Goal: Information Seeking & Learning: Learn about a topic

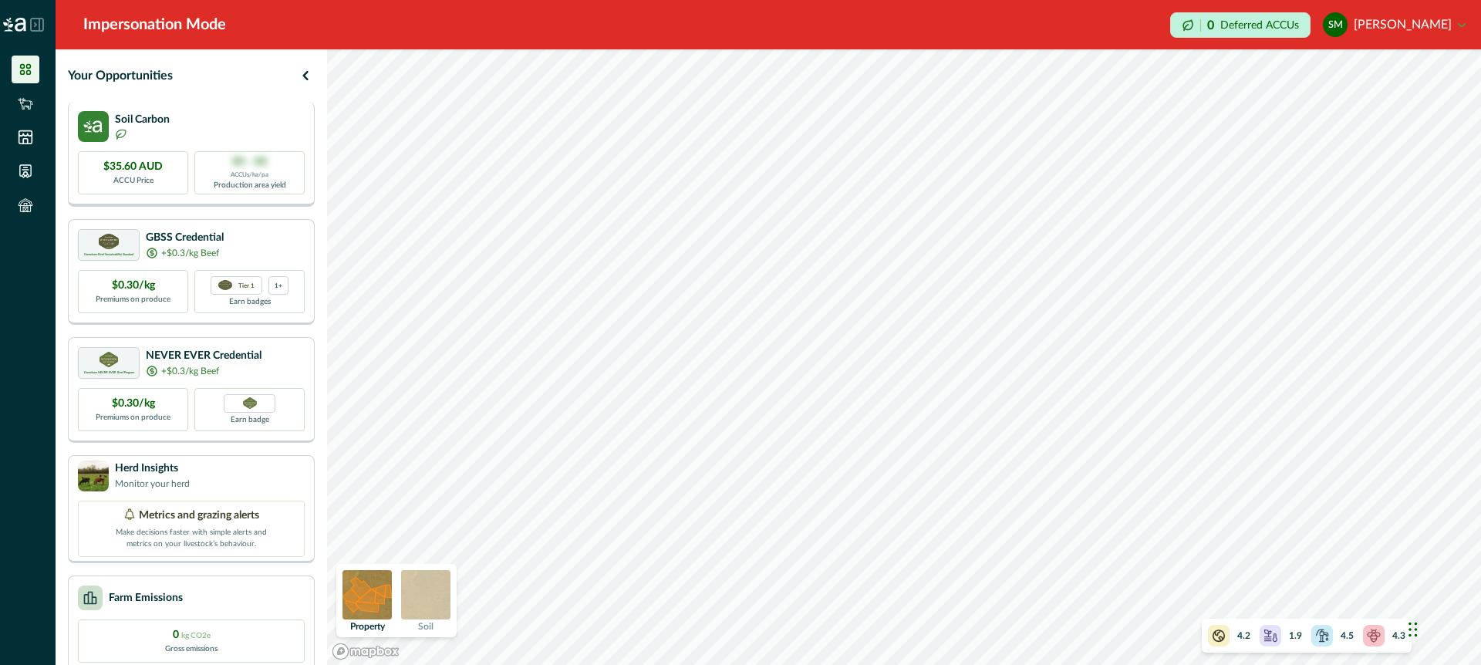
click at [218, 116] on div "Soil Carbon" at bounding box center [191, 126] width 227 height 31
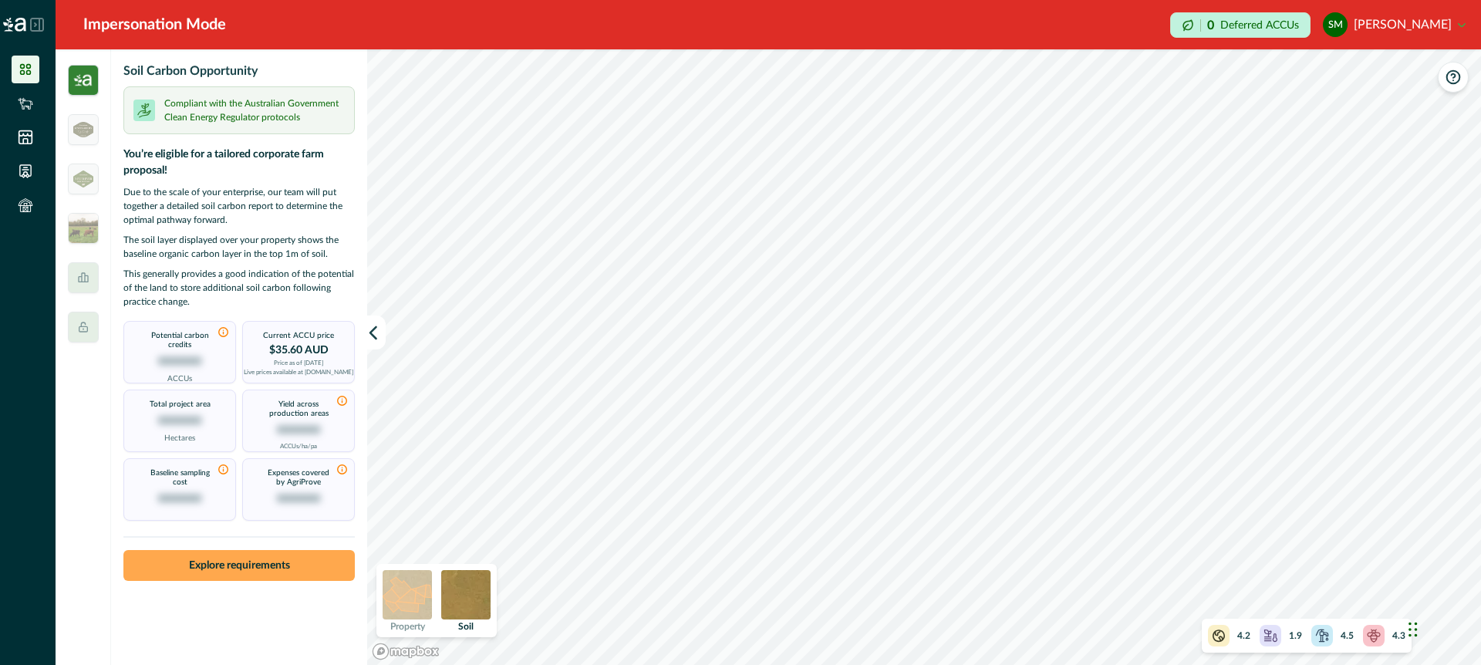
click at [268, 559] on button "Explore requirements" at bounding box center [238, 565] width 231 height 31
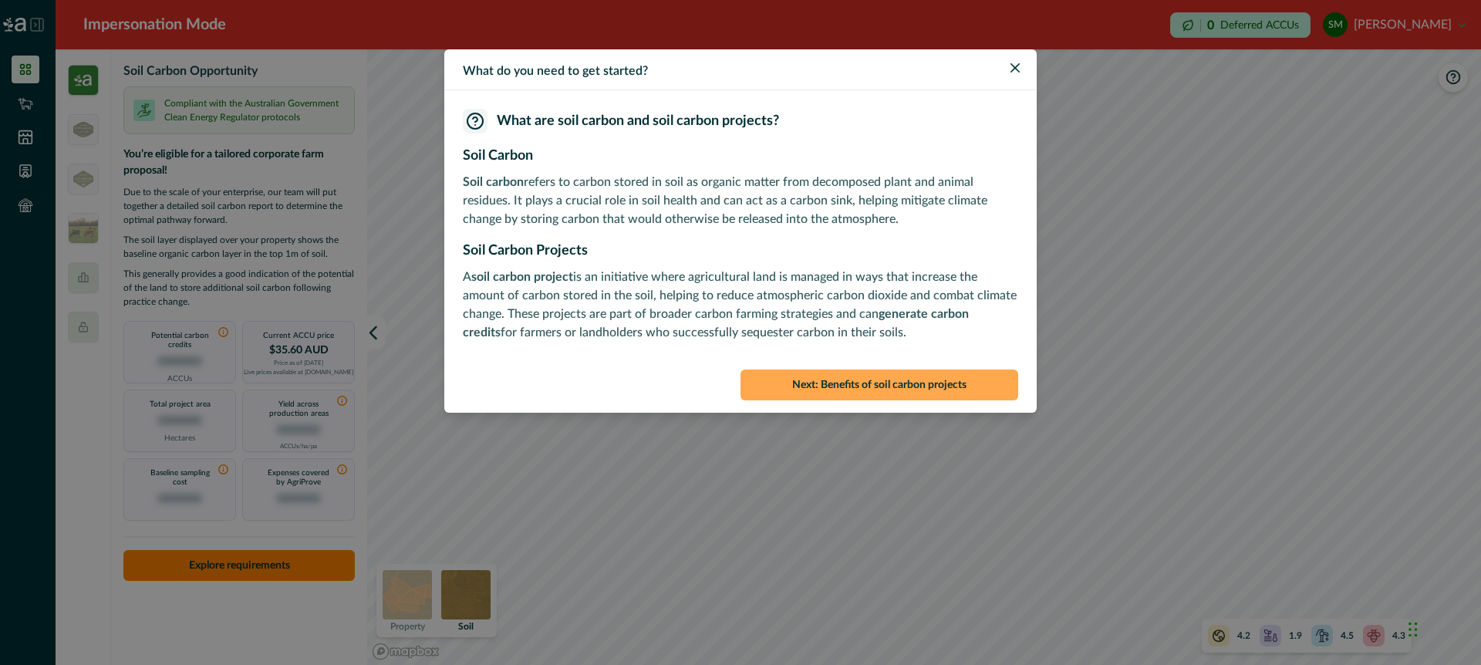
click at [878, 380] on button "Next : Benefits of soil carbon projects" at bounding box center [880, 385] width 278 height 31
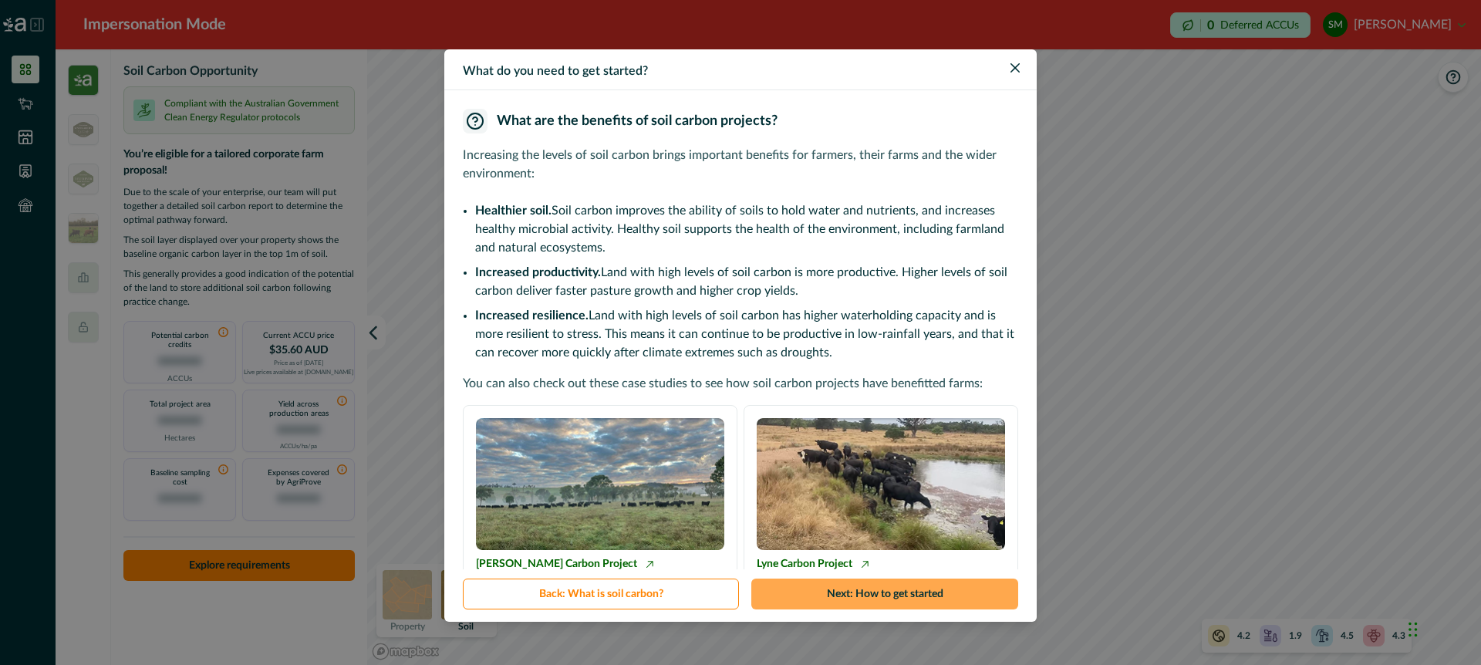
click at [897, 589] on button "Next : How to get started" at bounding box center [884, 594] width 267 height 31
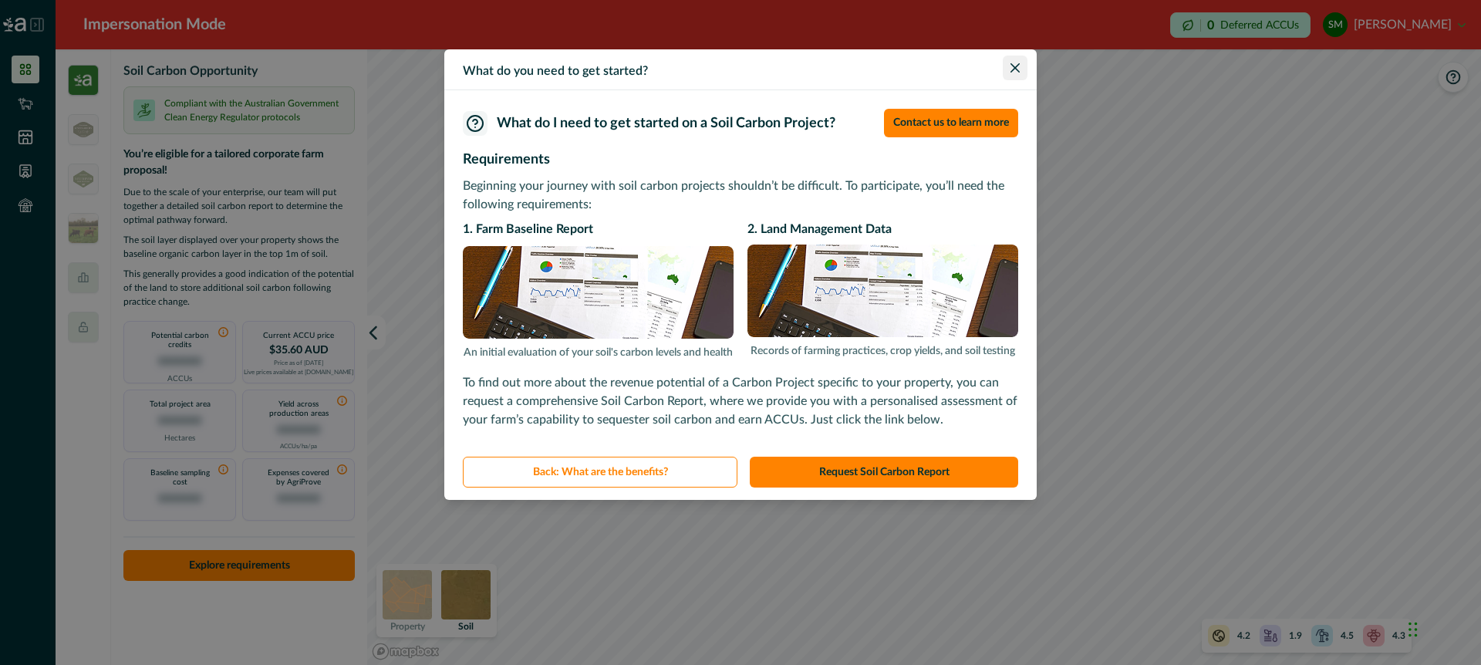
click at [1013, 65] on icon "Close" at bounding box center [1015, 67] width 9 height 9
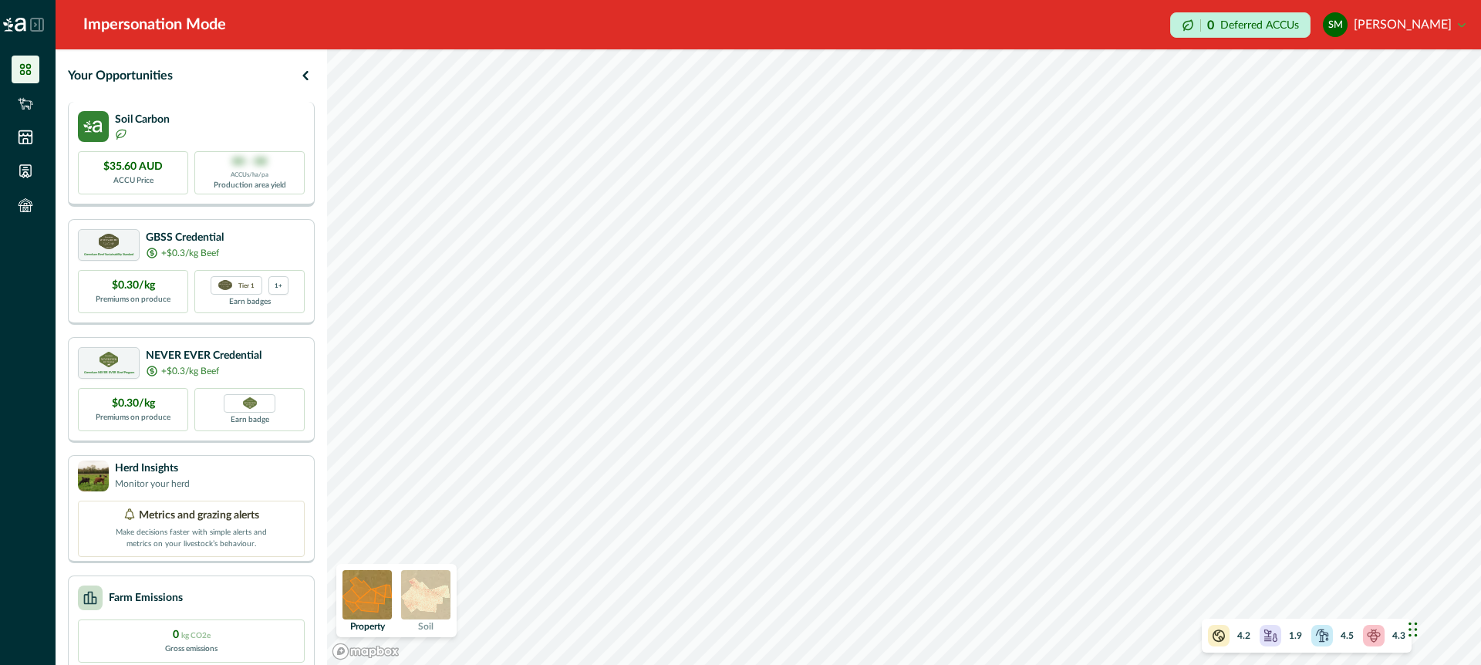
click at [235, 120] on div "Soil Carbon" at bounding box center [191, 126] width 227 height 31
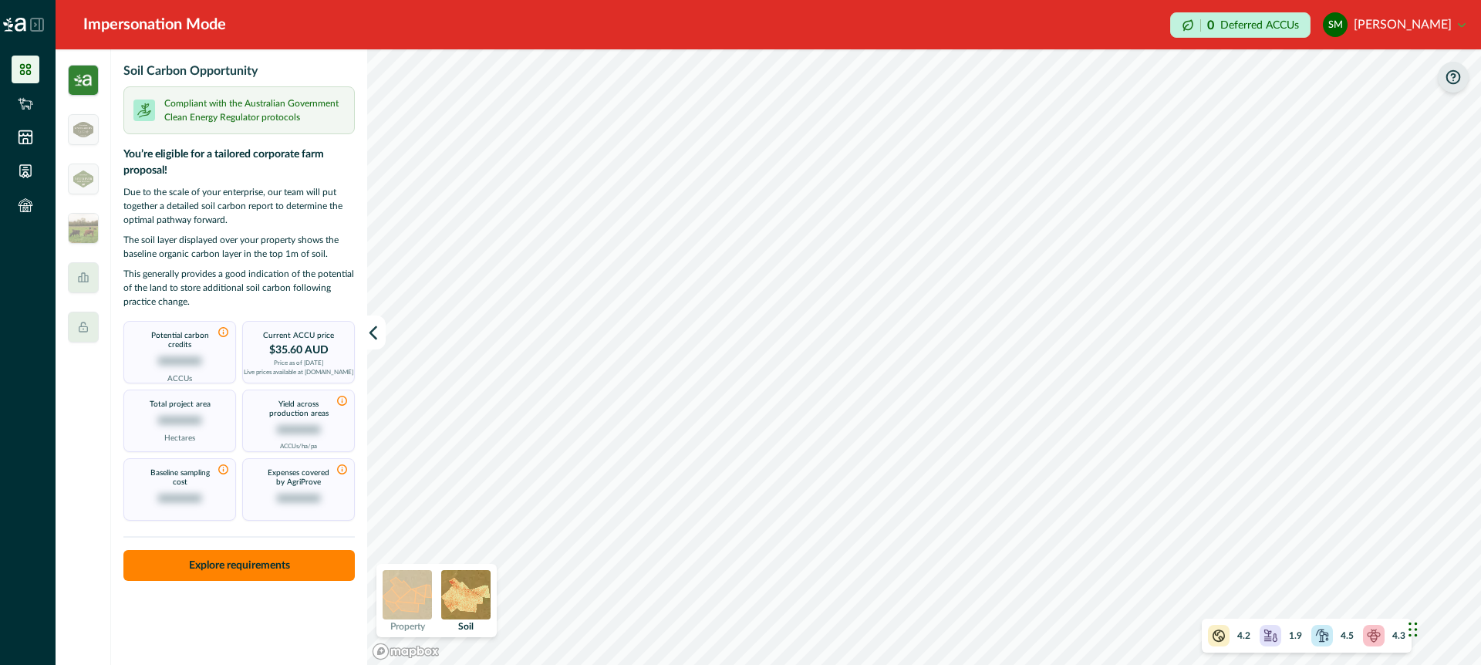
click at [1454, 77] on icon "button" at bounding box center [1453, 77] width 13 height 13
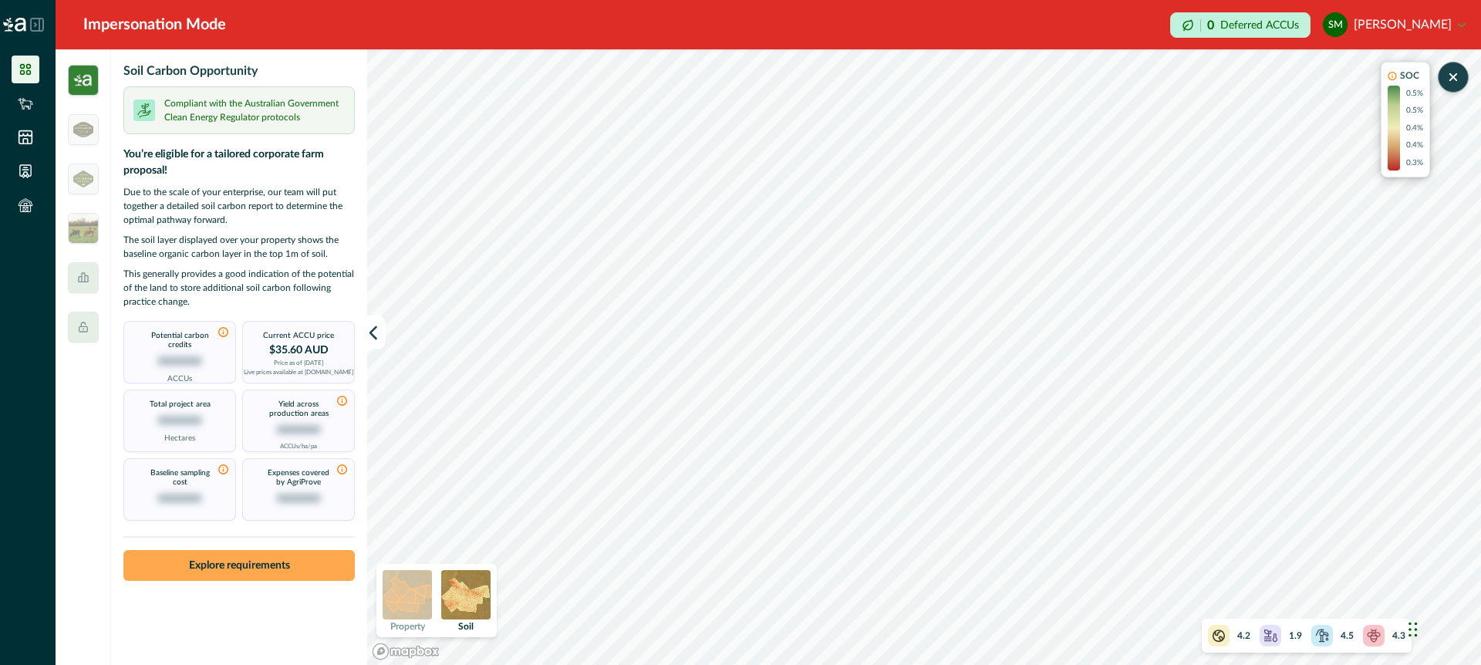
click at [321, 562] on button "Explore requirements" at bounding box center [238, 565] width 231 height 31
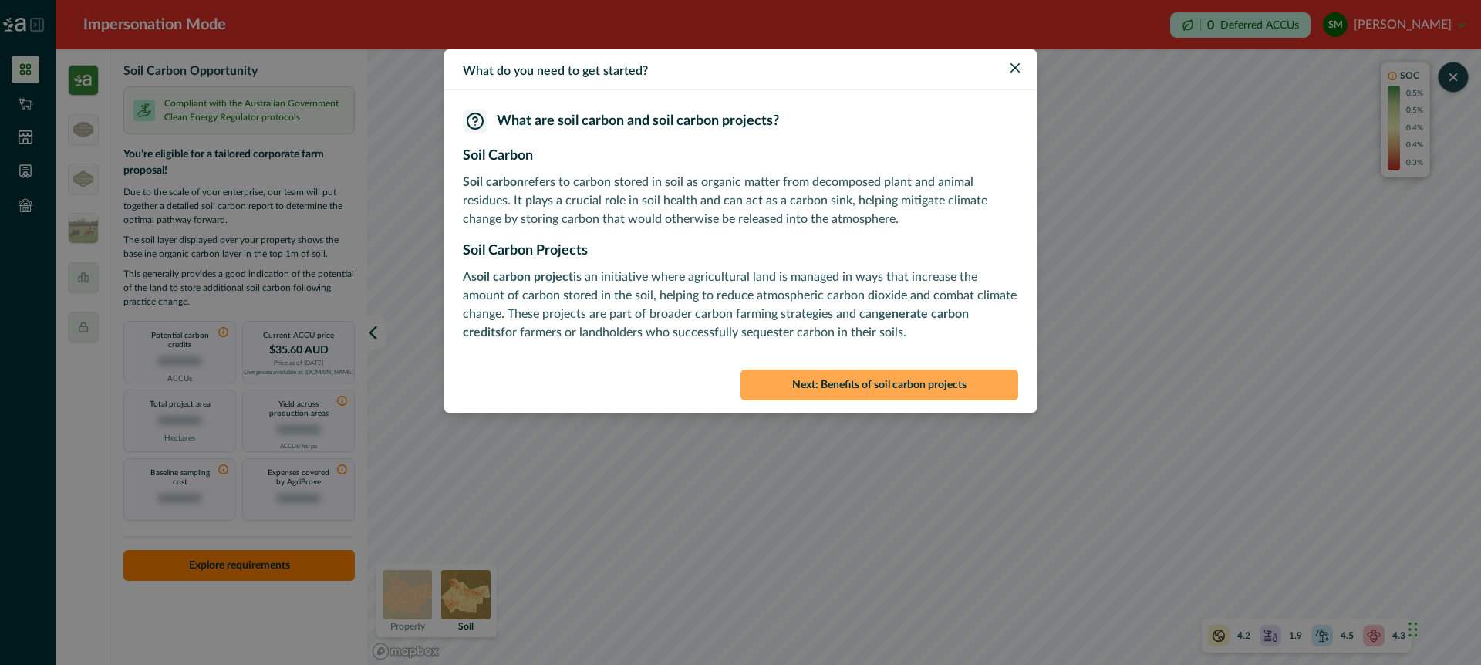
click at [898, 379] on button "Next : Benefits of soil carbon projects" at bounding box center [880, 385] width 278 height 31
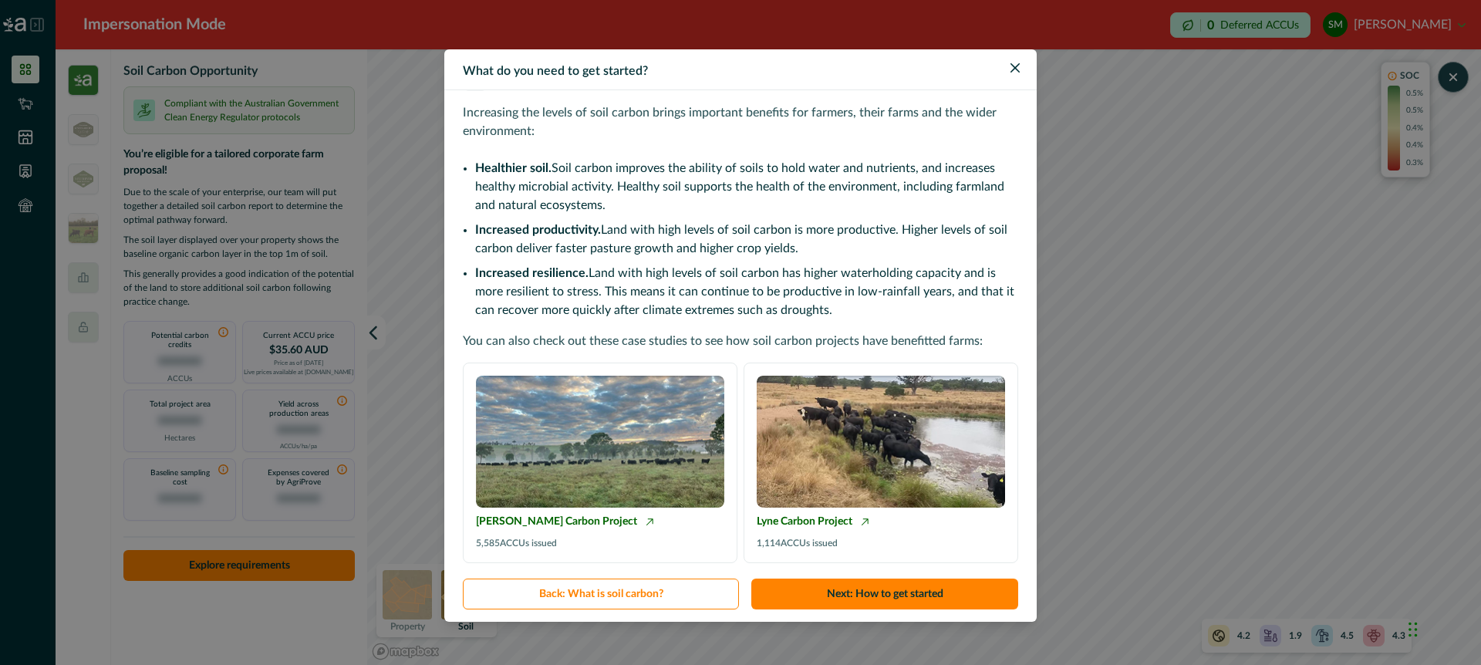
scroll to position [50, 0]
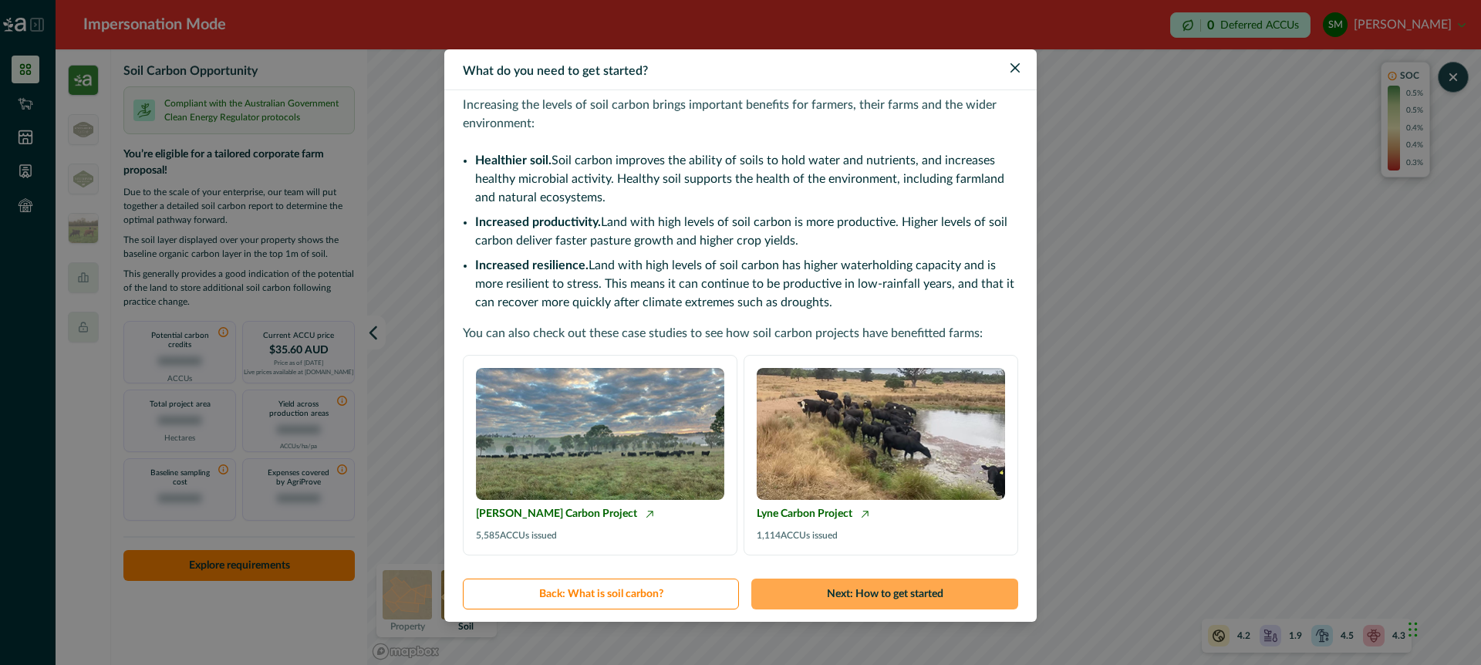
click at [914, 590] on button "Next : How to get started" at bounding box center [884, 594] width 267 height 31
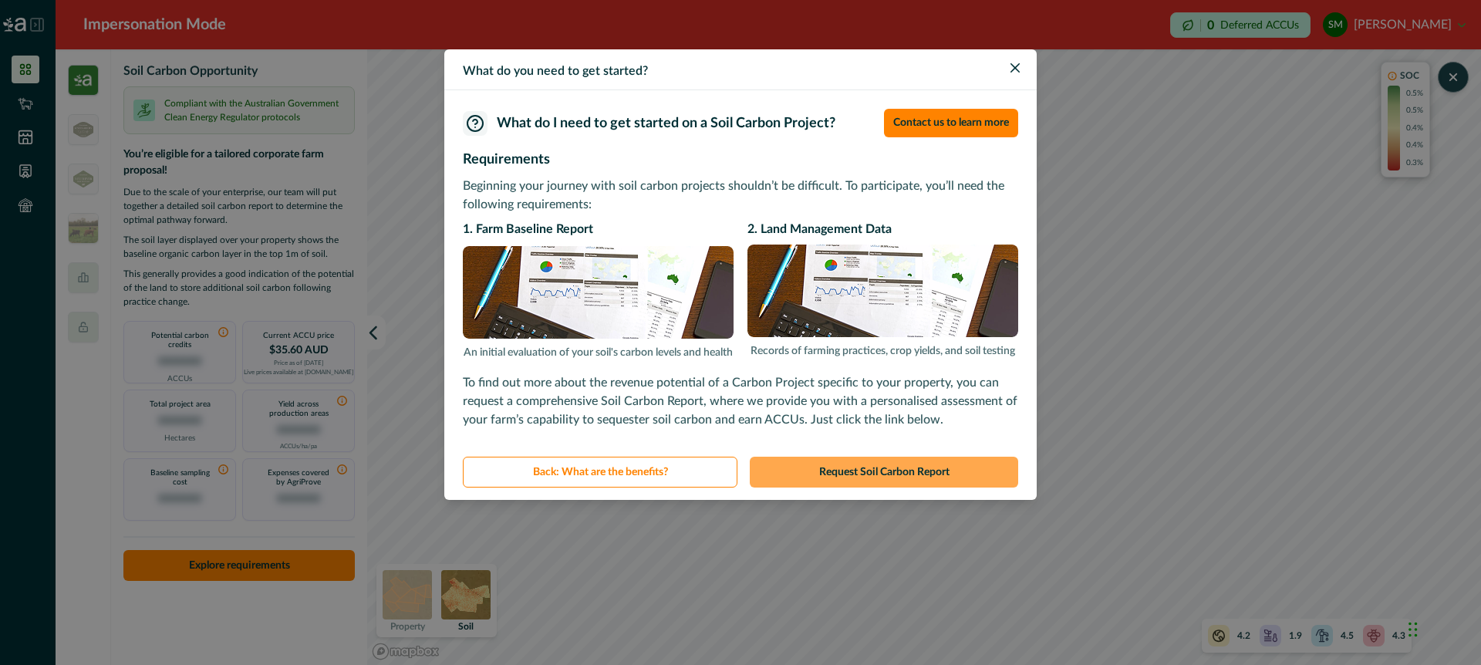
click at [947, 475] on button "Request Soil Carbon Report" at bounding box center [884, 472] width 268 height 31
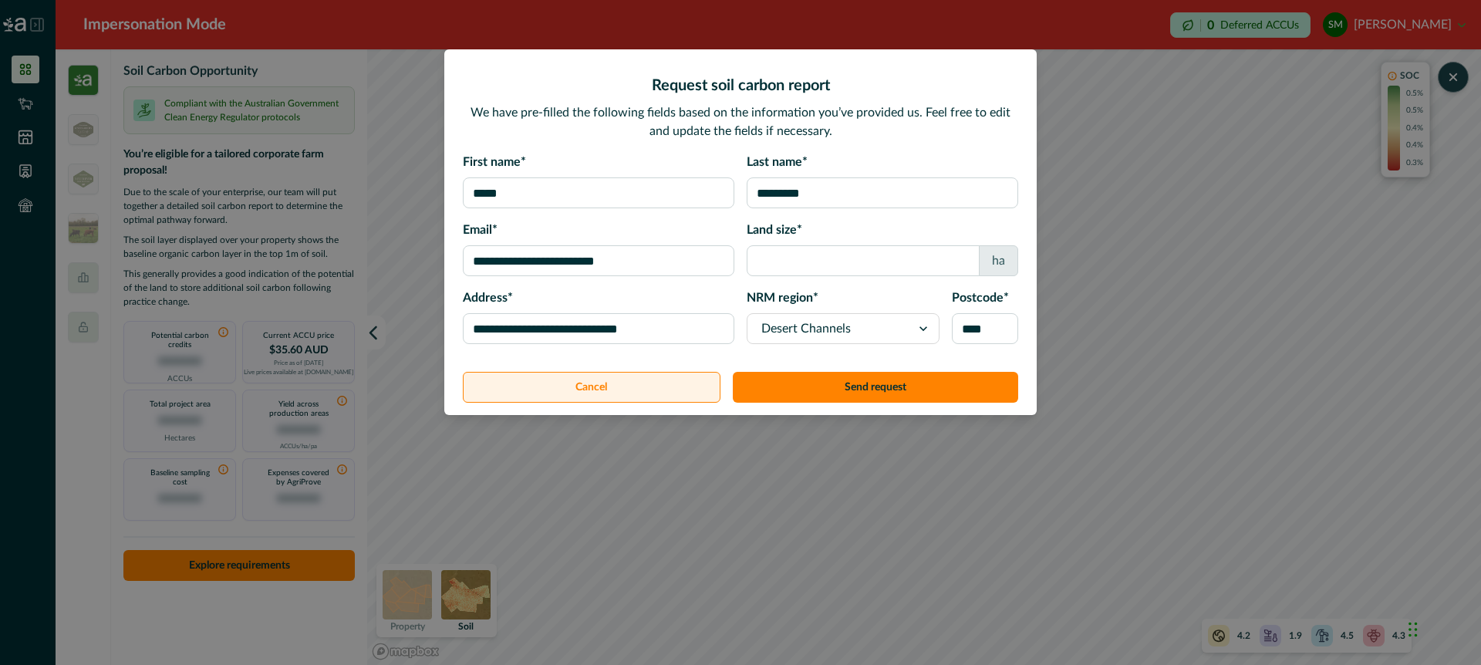
click at [670, 394] on button "Cancel" at bounding box center [592, 387] width 258 height 31
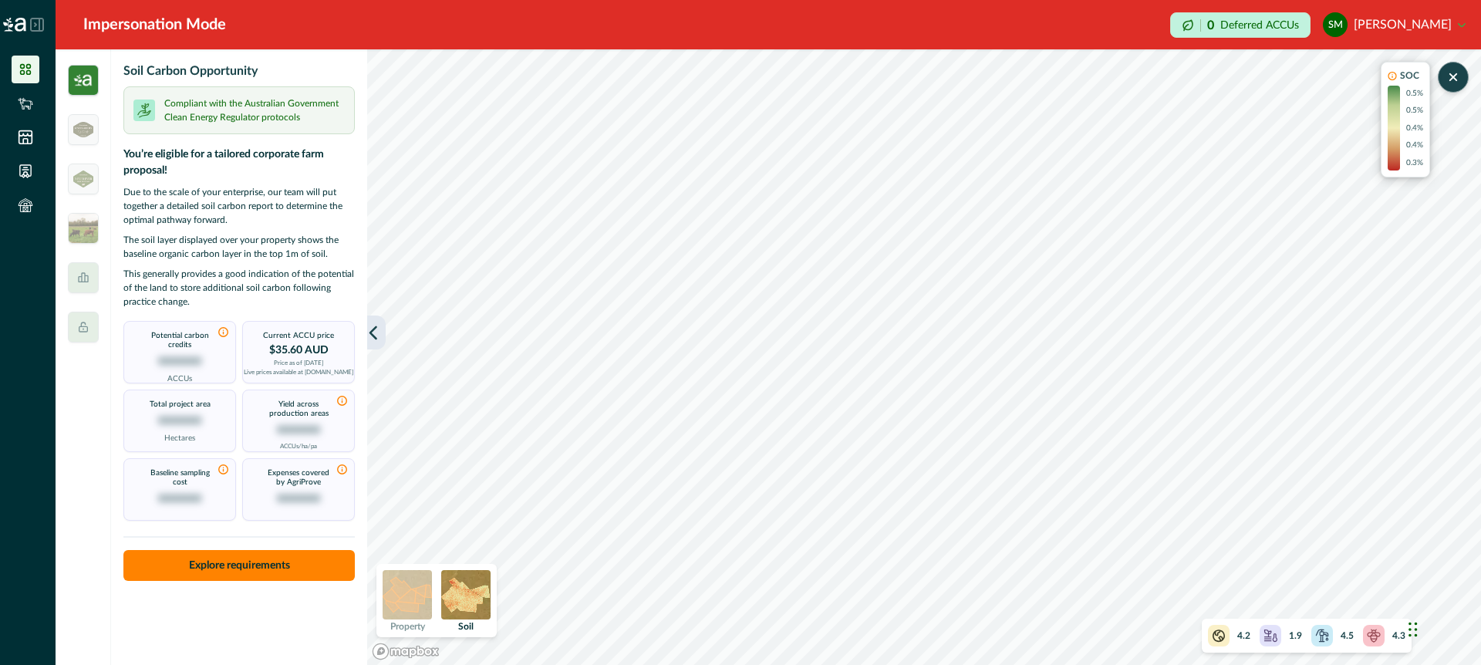
click at [376, 332] on icon "button" at bounding box center [373, 332] width 15 height 15
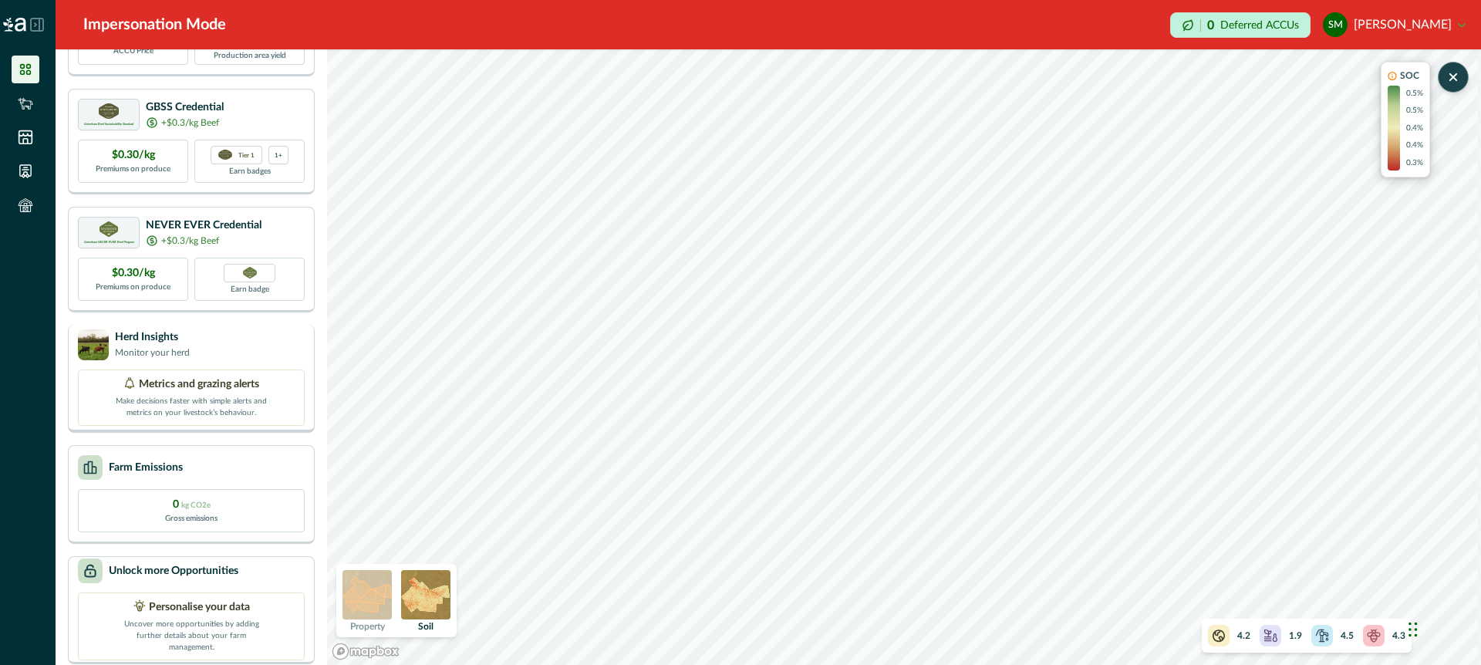
scroll to position [142, 0]
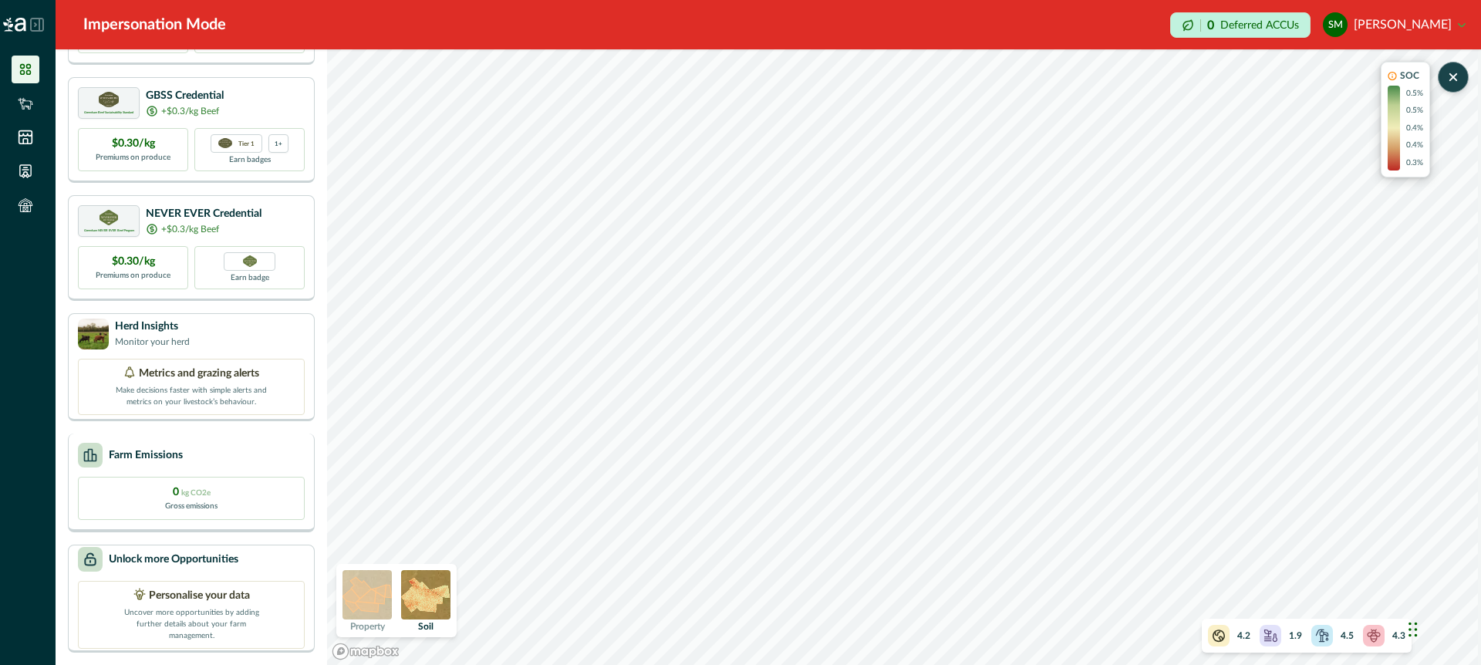
click at [264, 464] on div "Farm Emissions" at bounding box center [191, 455] width 227 height 25
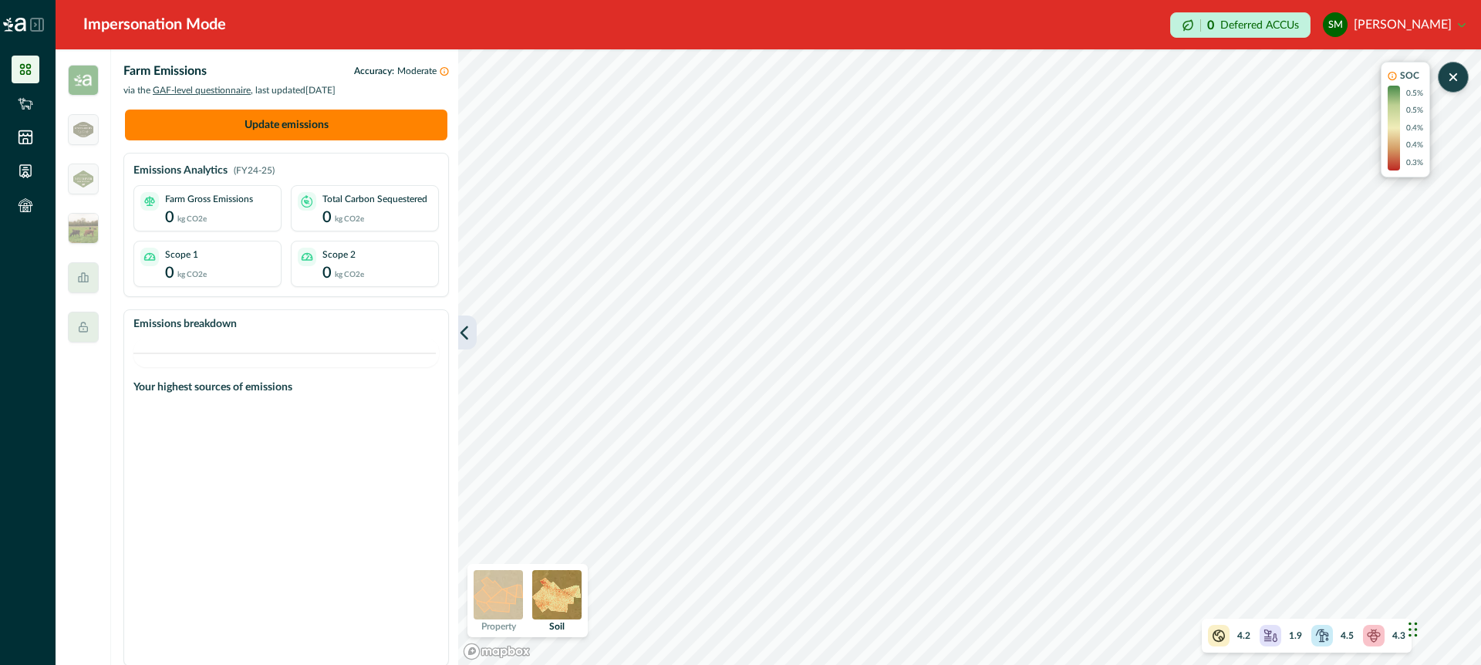
click at [467, 334] on icon "button" at bounding box center [464, 332] width 15 height 15
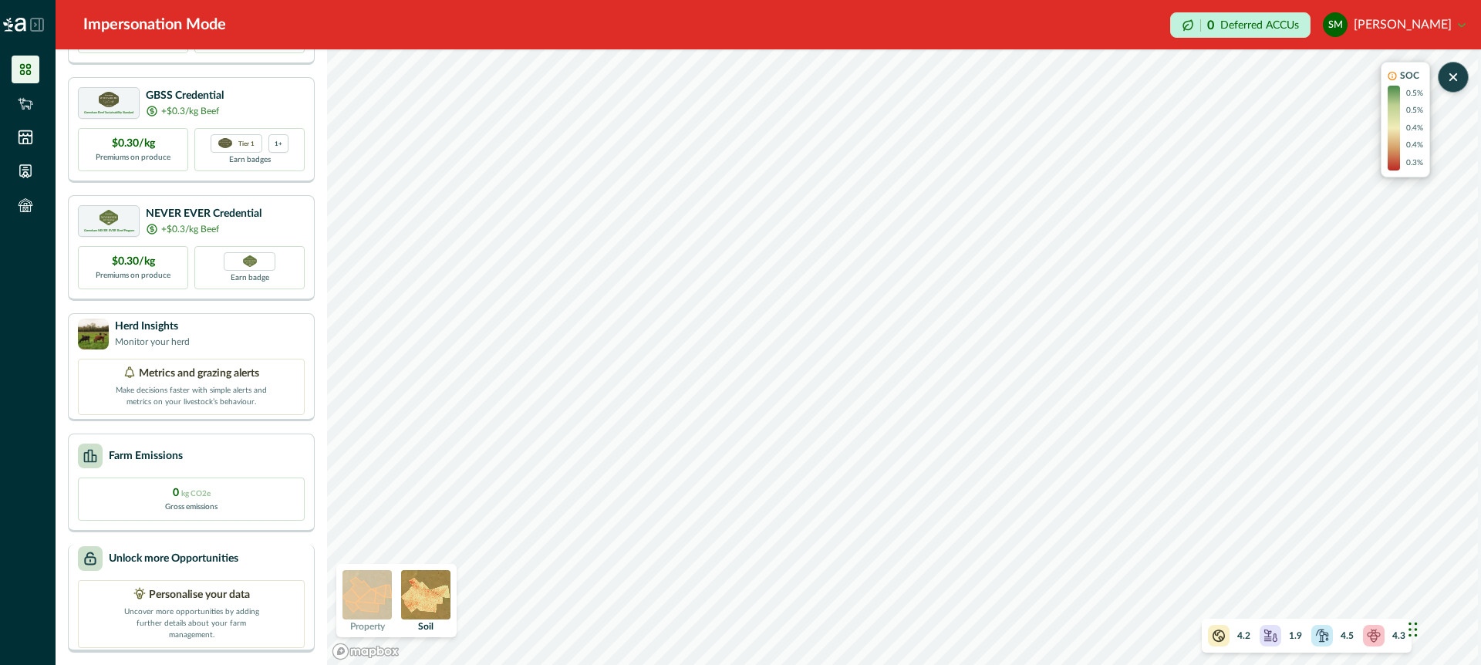
click at [281, 564] on div "Unlock more Opportunities" at bounding box center [191, 558] width 227 height 25
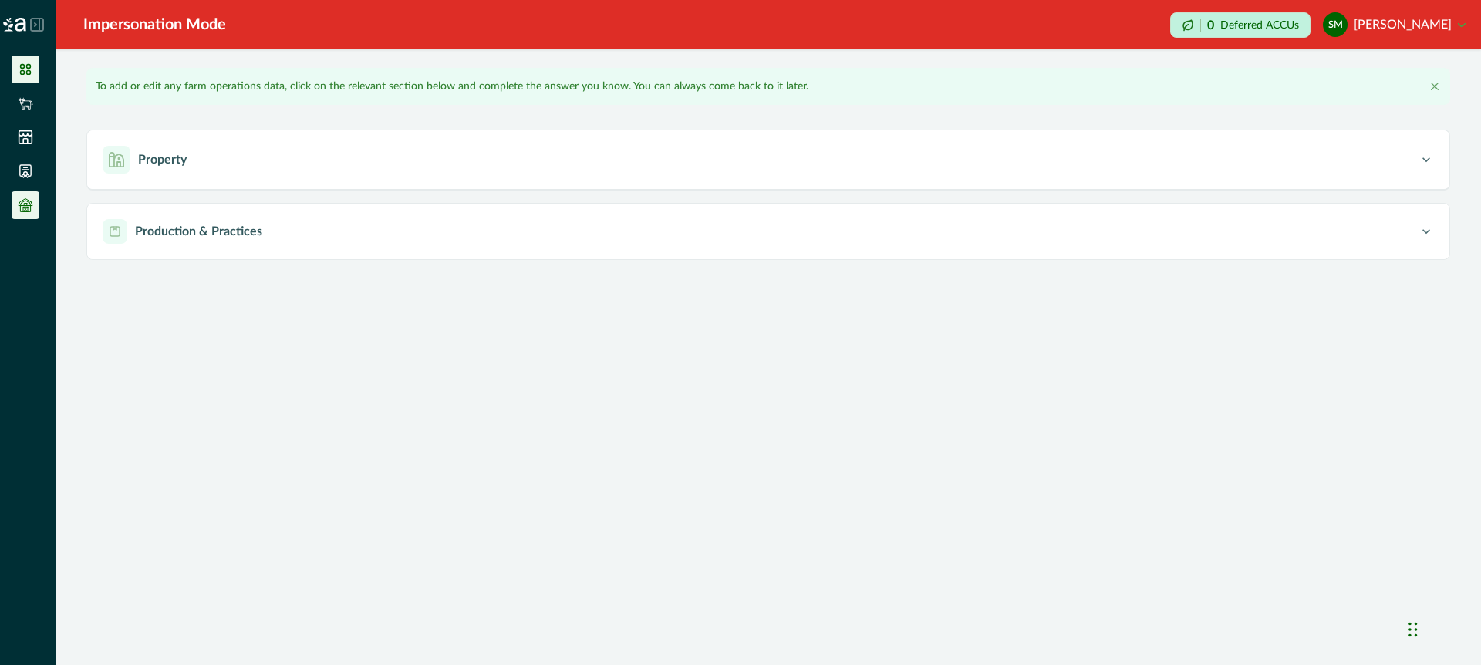
click at [29, 65] on icon at bounding box center [25, 69] width 11 height 11
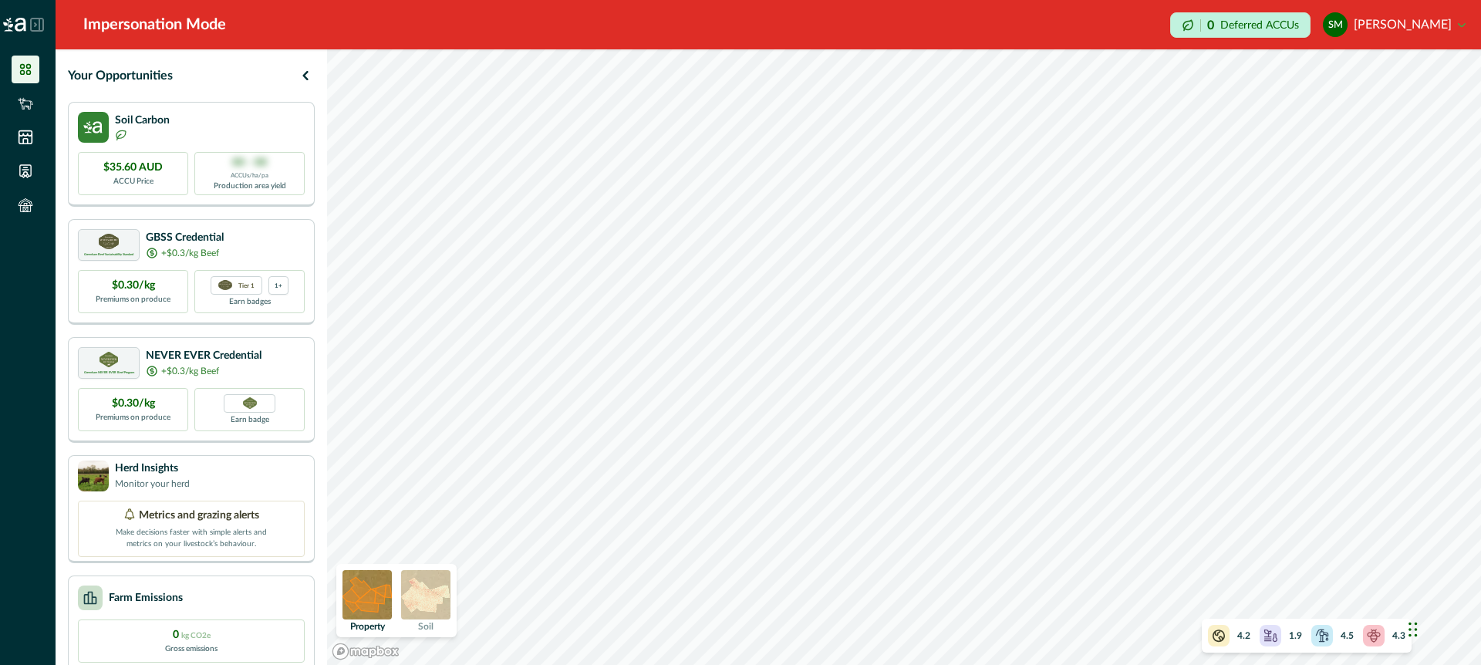
click at [32, 24] on icon at bounding box center [37, 25] width 14 height 14
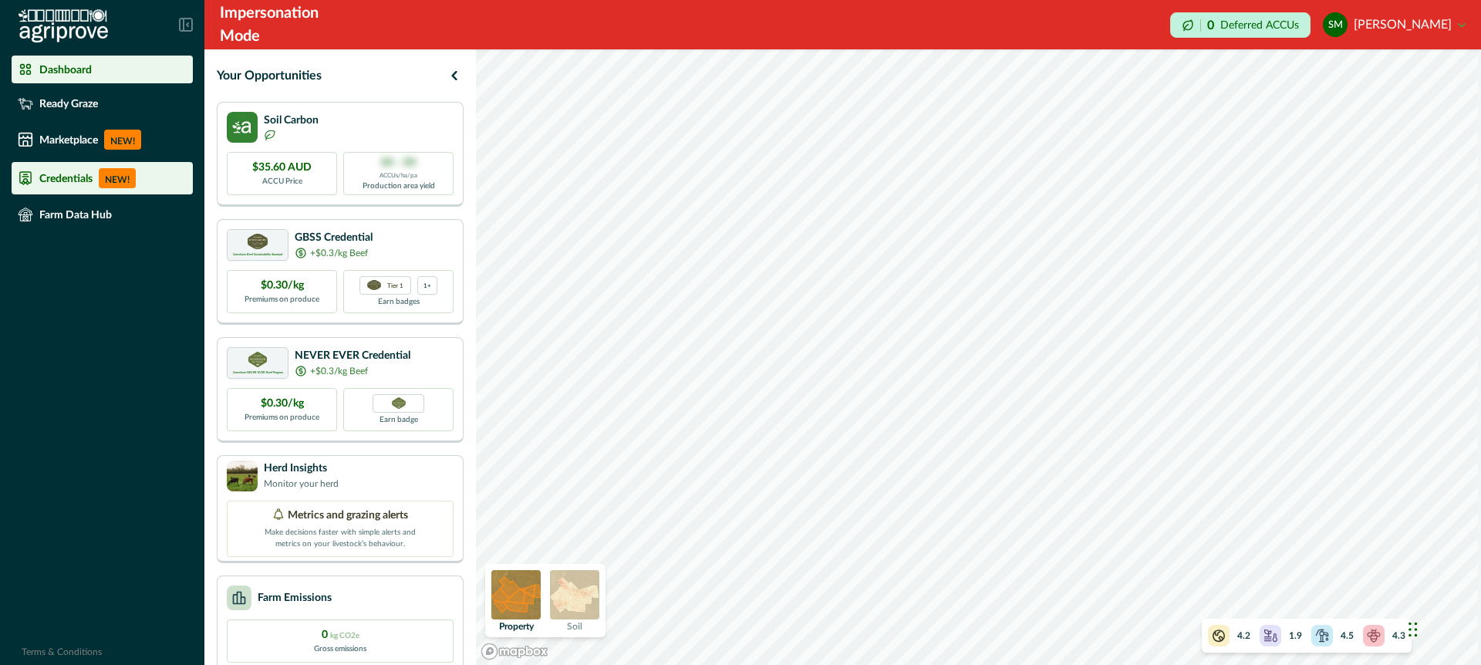
click at [74, 170] on div "Credentials NEW!" at bounding box center [102, 178] width 169 height 20
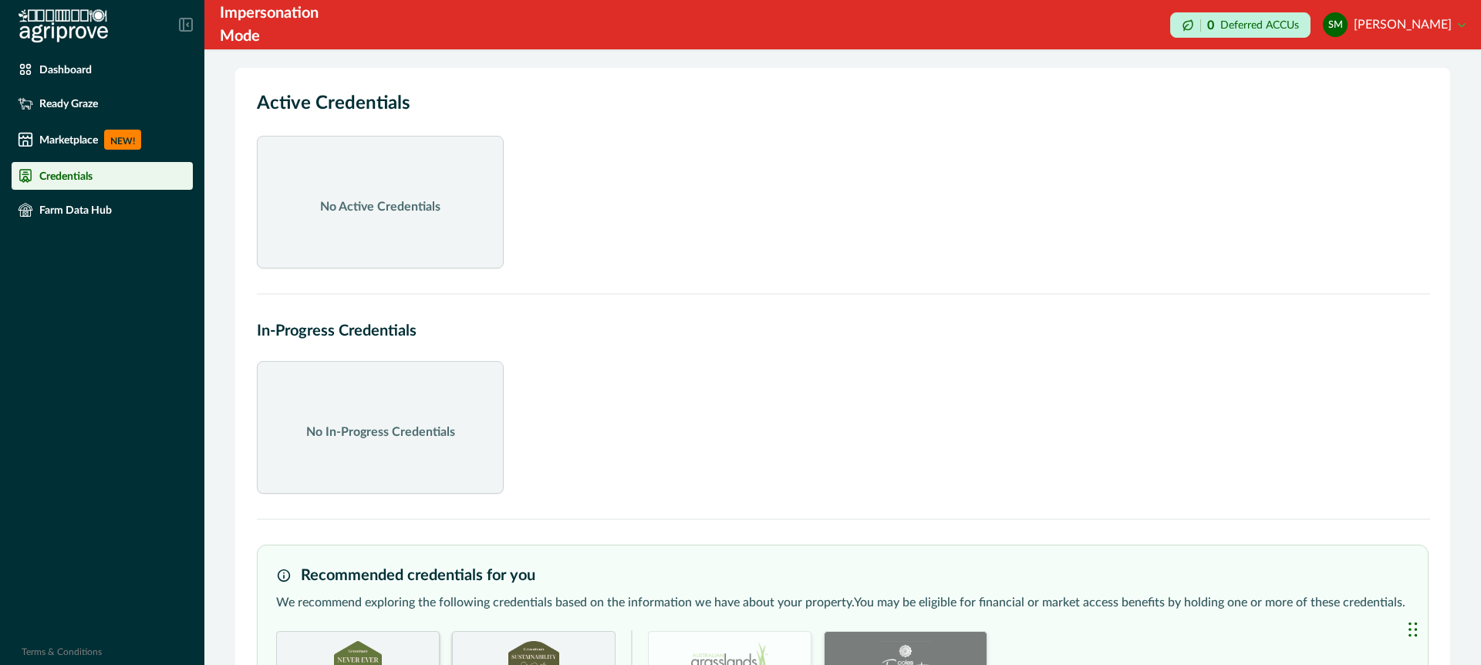
click at [647, 216] on div "No Active Credentials" at bounding box center [843, 202] width 1172 height 133
click at [700, 207] on div "No Active Credentials" at bounding box center [843, 202] width 1172 height 133
click at [79, 71] on p "Dashboard" at bounding box center [65, 69] width 52 height 12
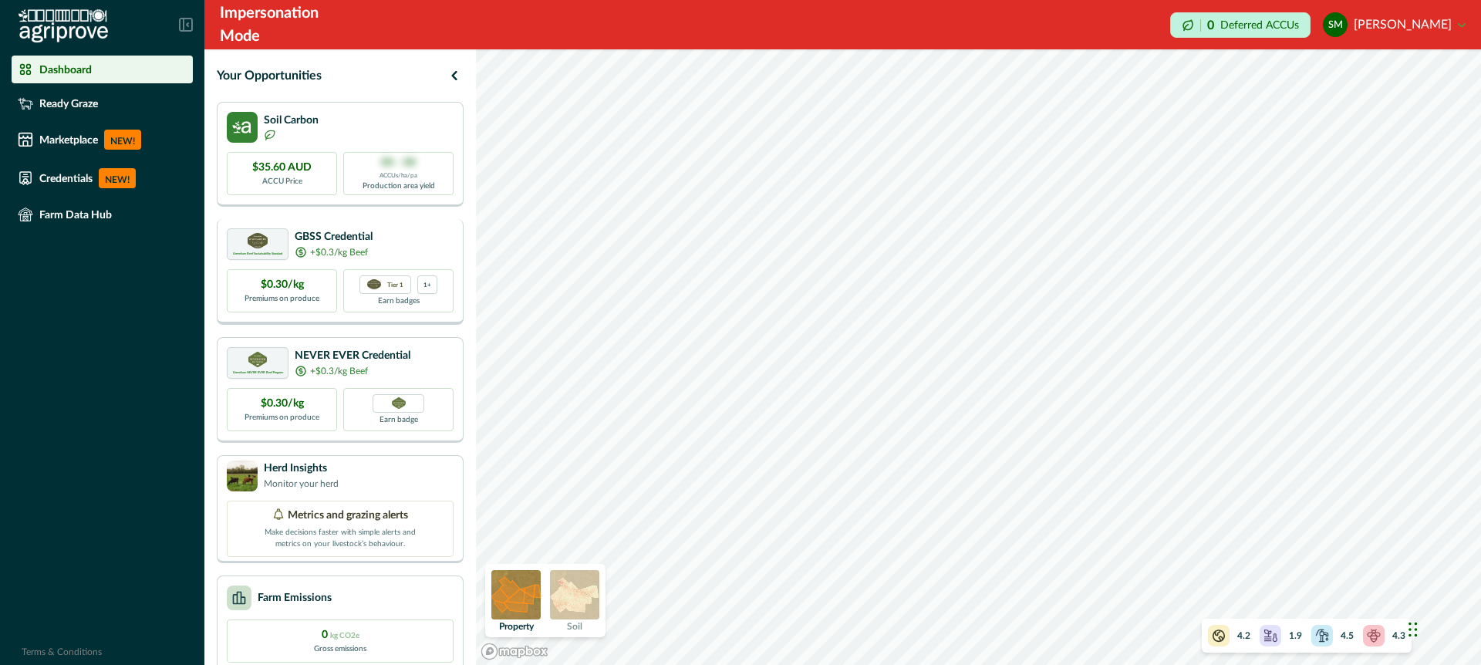
click at [430, 230] on div "Greenham Beef Sustainability Standard GBSS Credential +$0.3/kg Beef" at bounding box center [340, 244] width 227 height 32
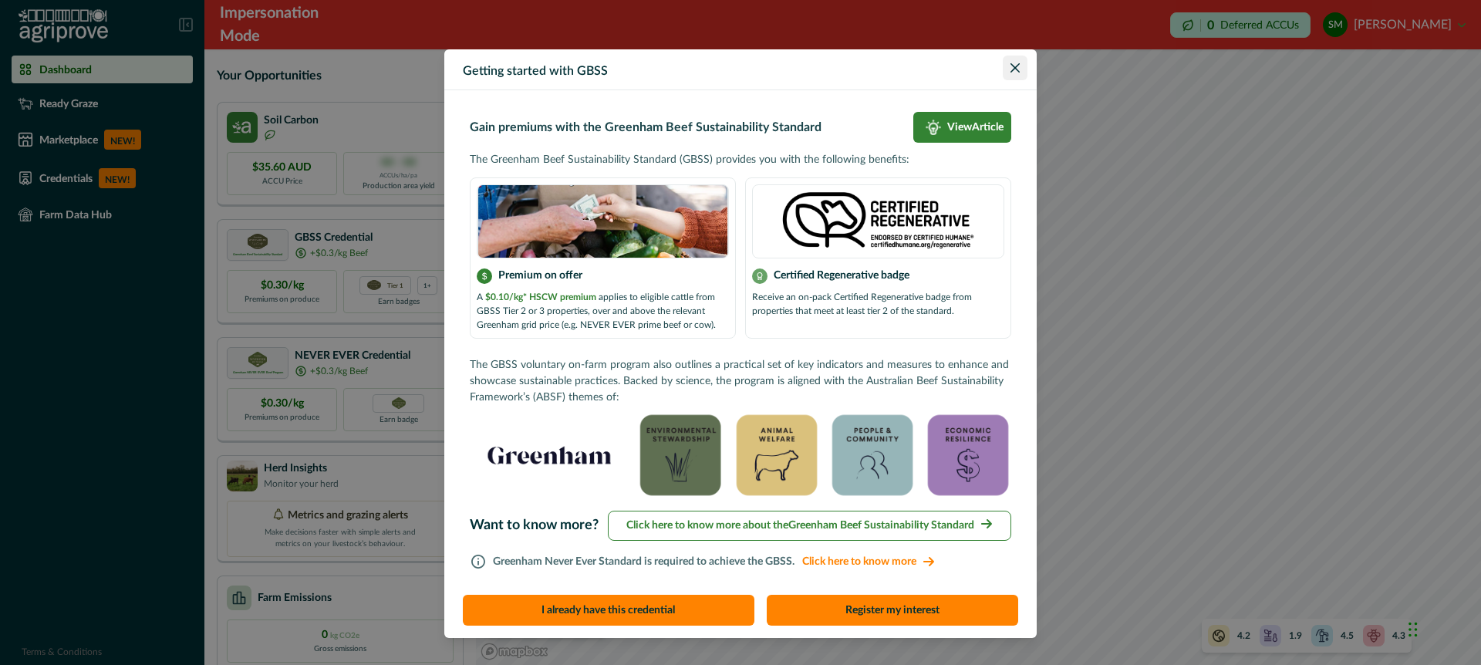
click at [1020, 71] on button "Close" at bounding box center [1015, 68] width 25 height 25
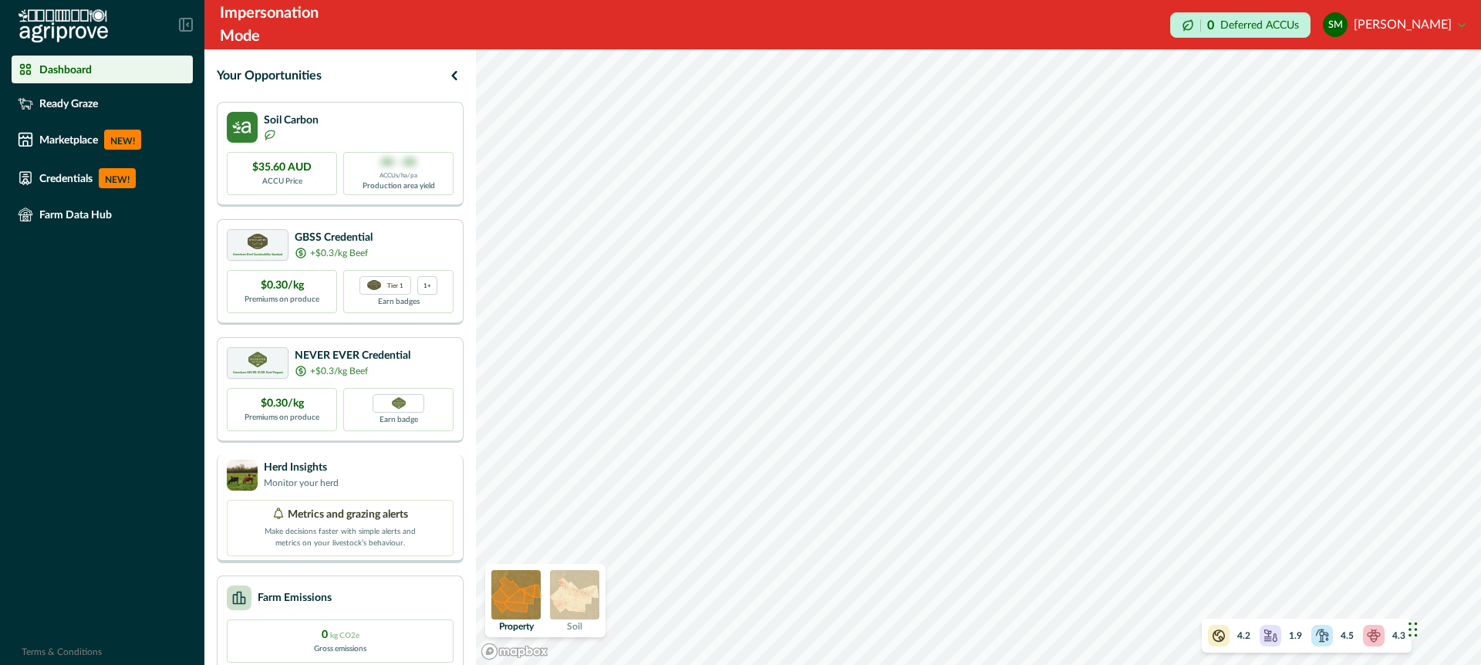
click at [433, 473] on div "Herd Insights Monitor your herd" at bounding box center [340, 475] width 227 height 31
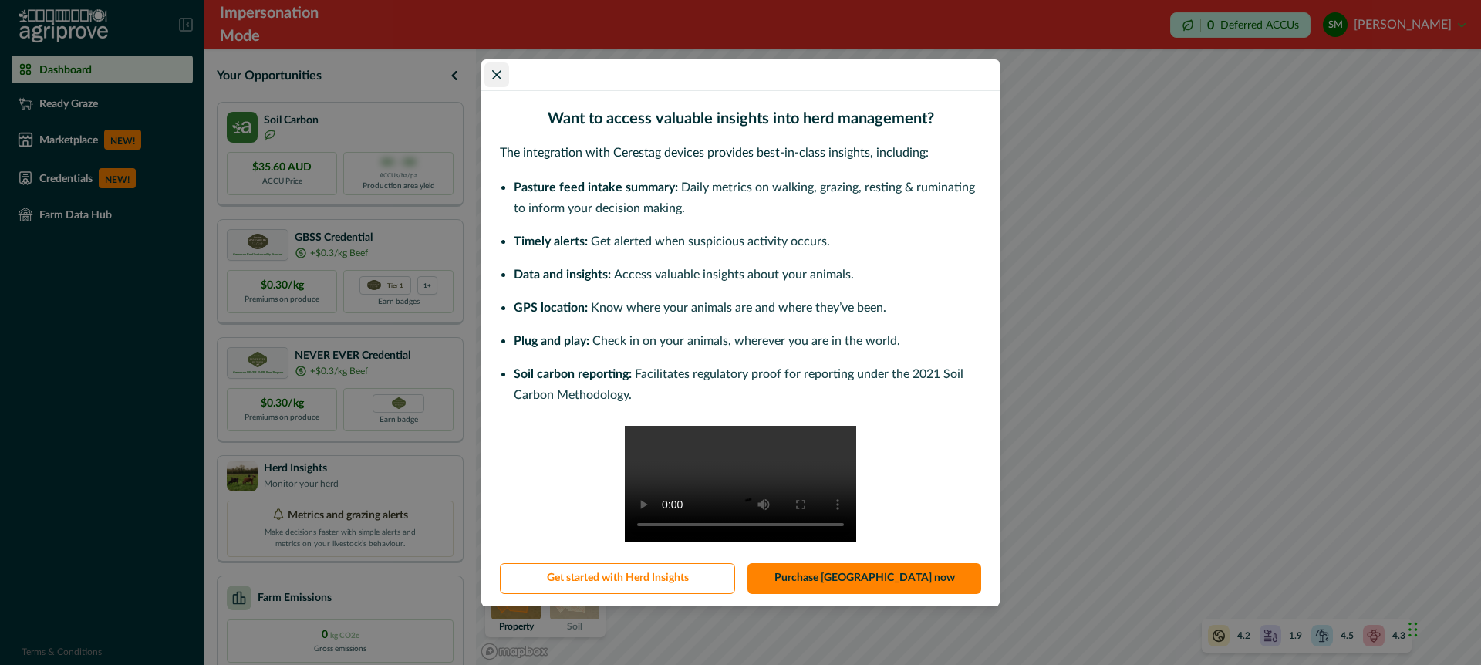
click at [492, 70] on icon "Close" at bounding box center [496, 74] width 9 height 9
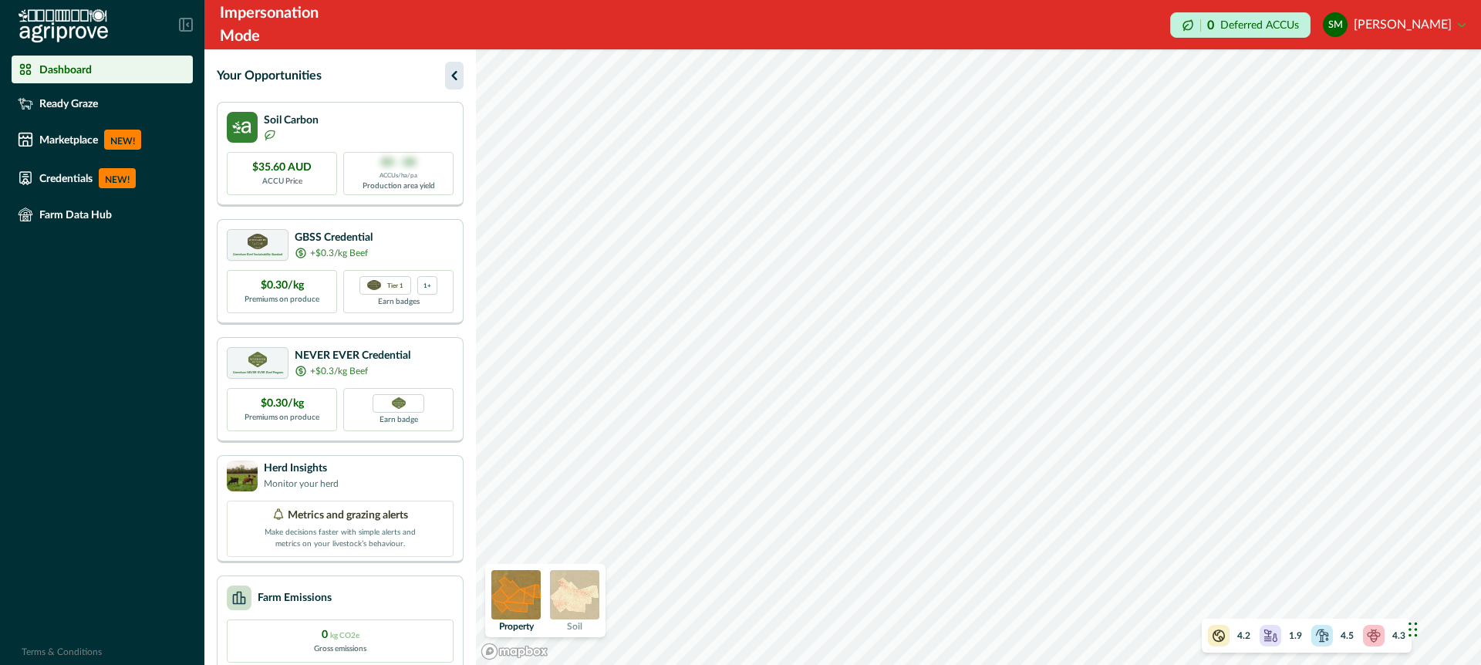
click at [453, 70] on icon "button" at bounding box center [454, 75] width 19 height 19
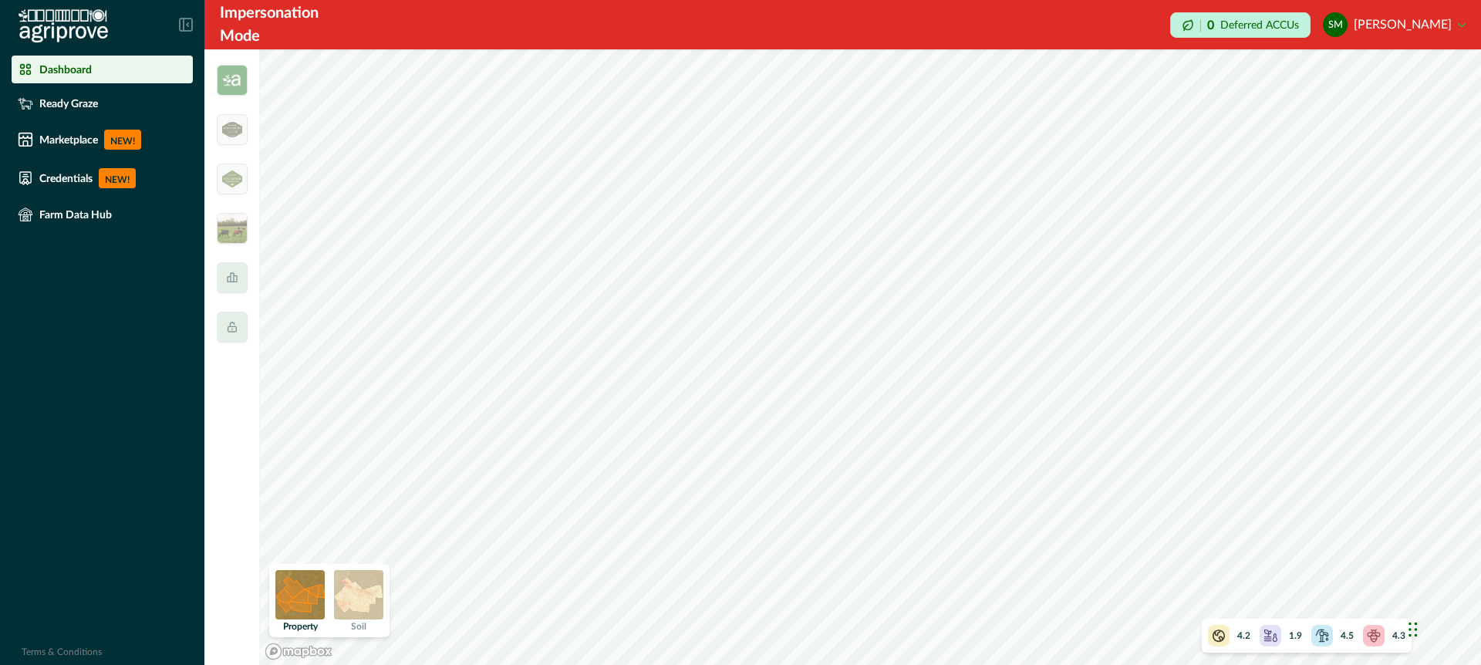
click at [249, 98] on div at bounding box center [232, 357] width 56 height 616
click at [237, 83] on img at bounding box center [232, 80] width 31 height 31
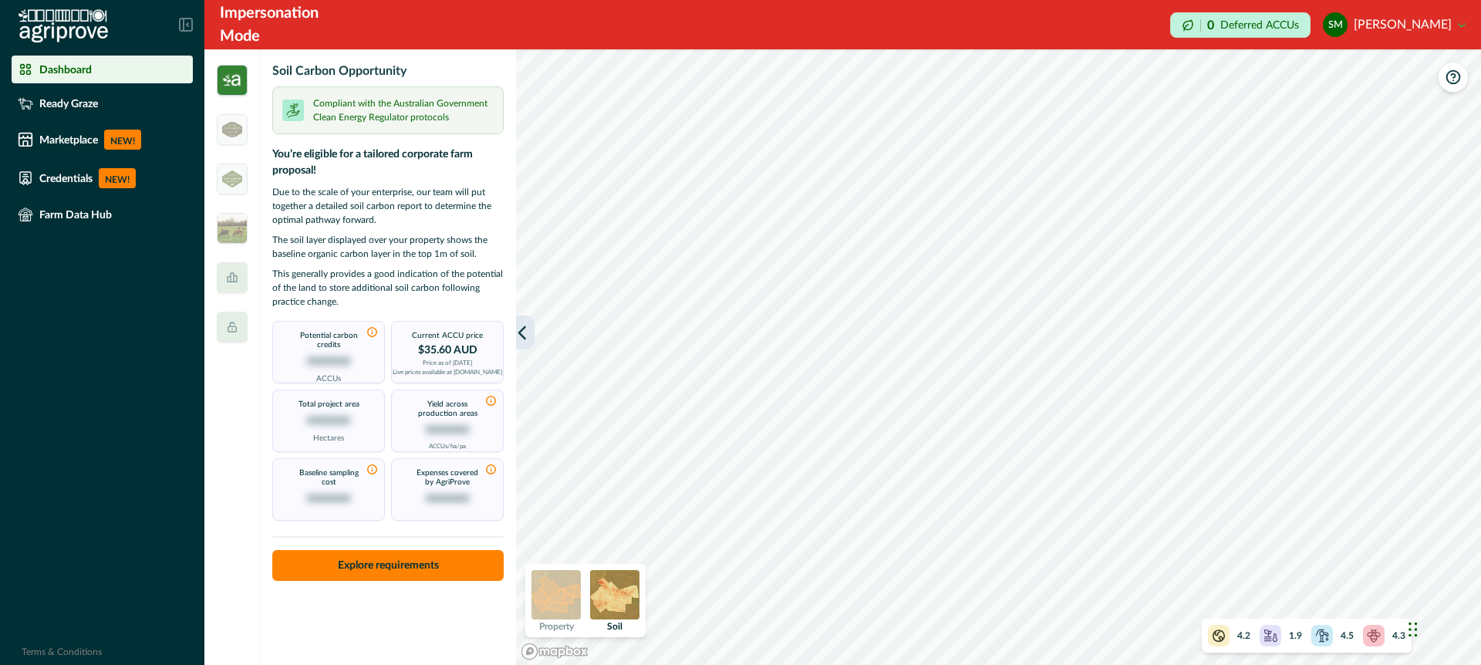
click at [524, 333] on icon "button" at bounding box center [522, 332] width 15 height 15
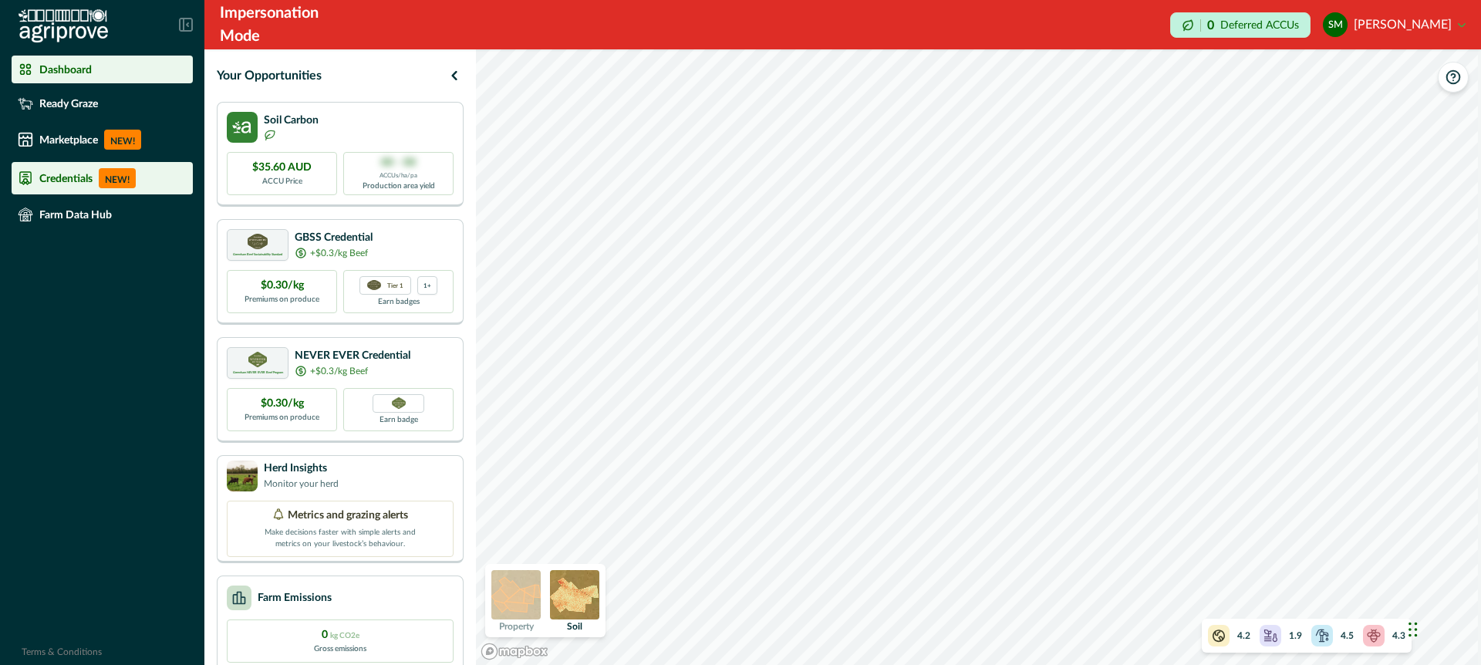
click at [66, 176] on p "Credentials" at bounding box center [65, 178] width 53 height 12
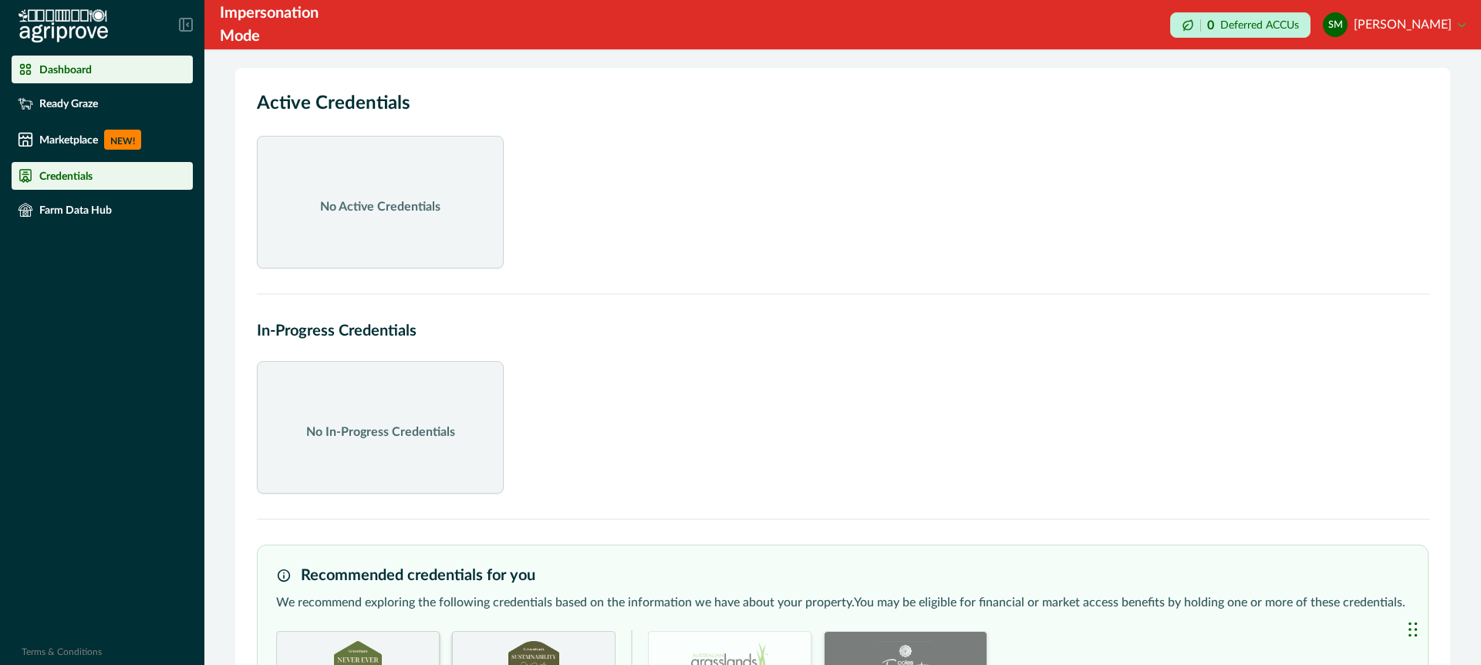
click at [83, 69] on p "Dashboard" at bounding box center [65, 69] width 52 height 12
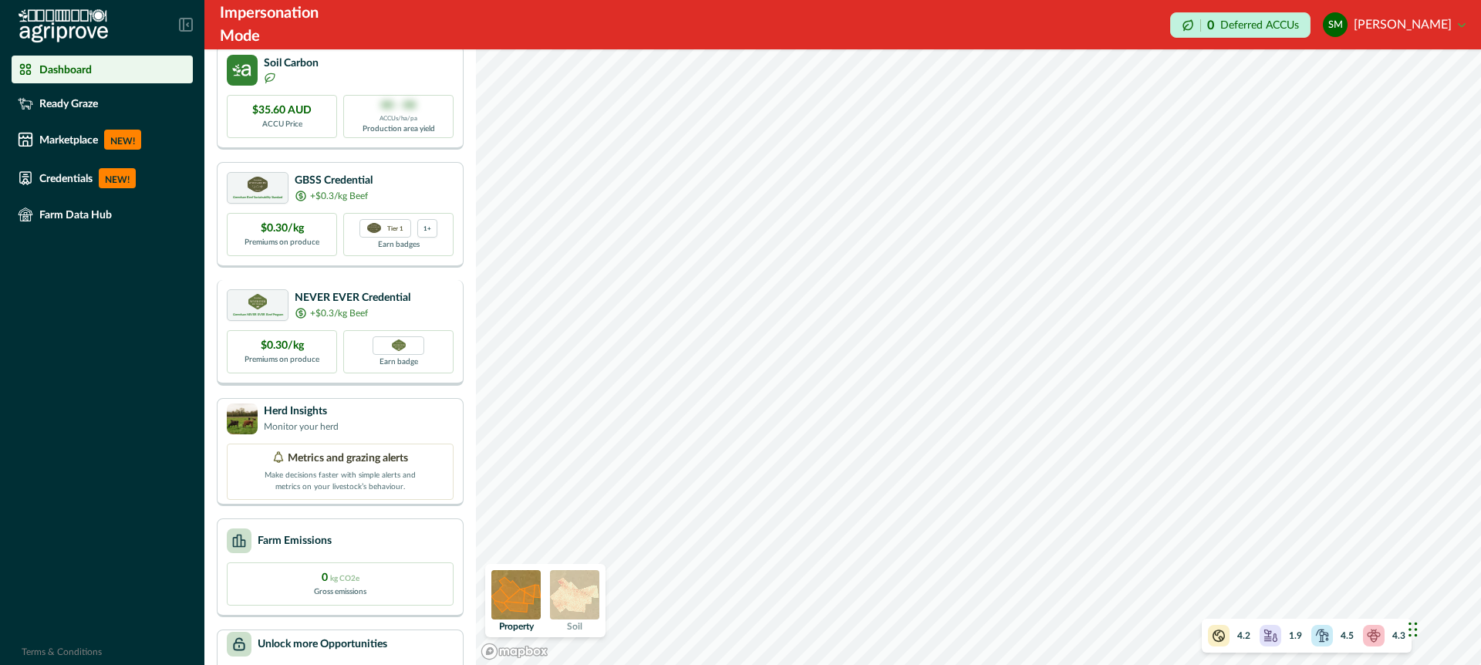
scroll to position [142, 0]
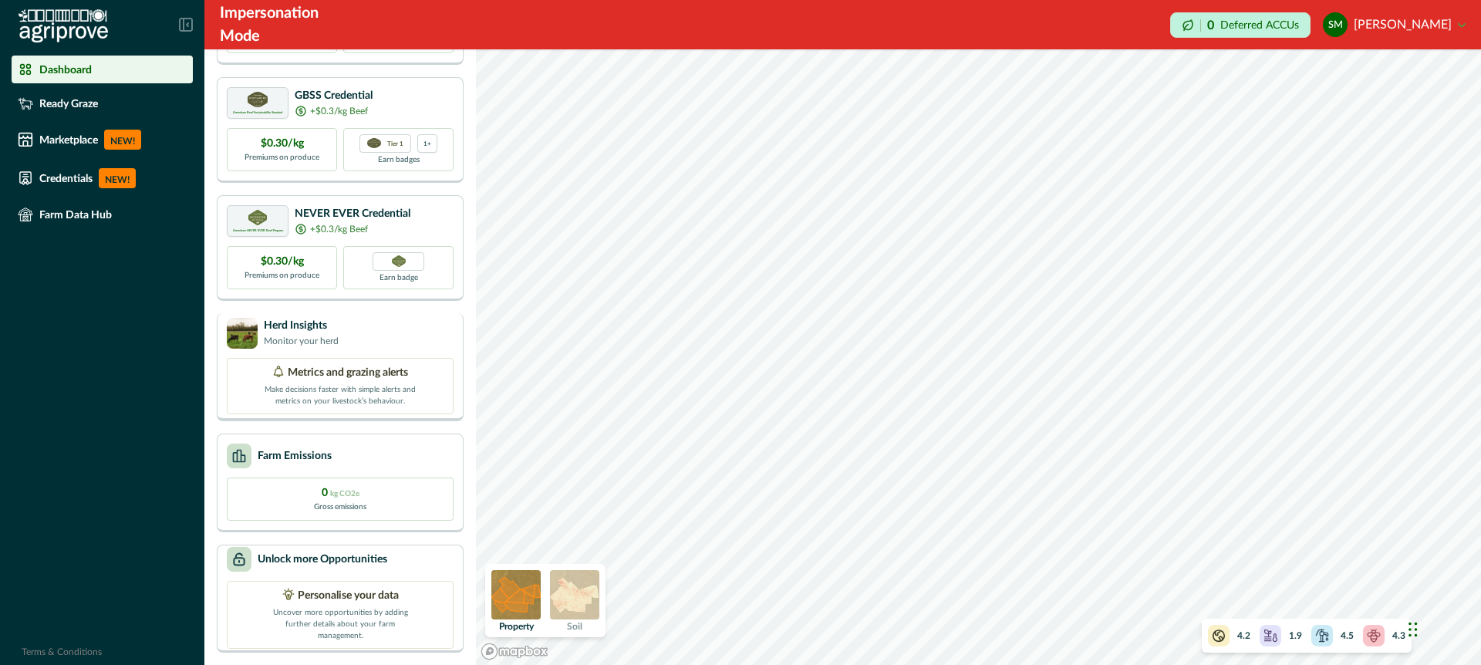
click at [386, 320] on div "Herd Insights Monitor your herd" at bounding box center [340, 333] width 227 height 31
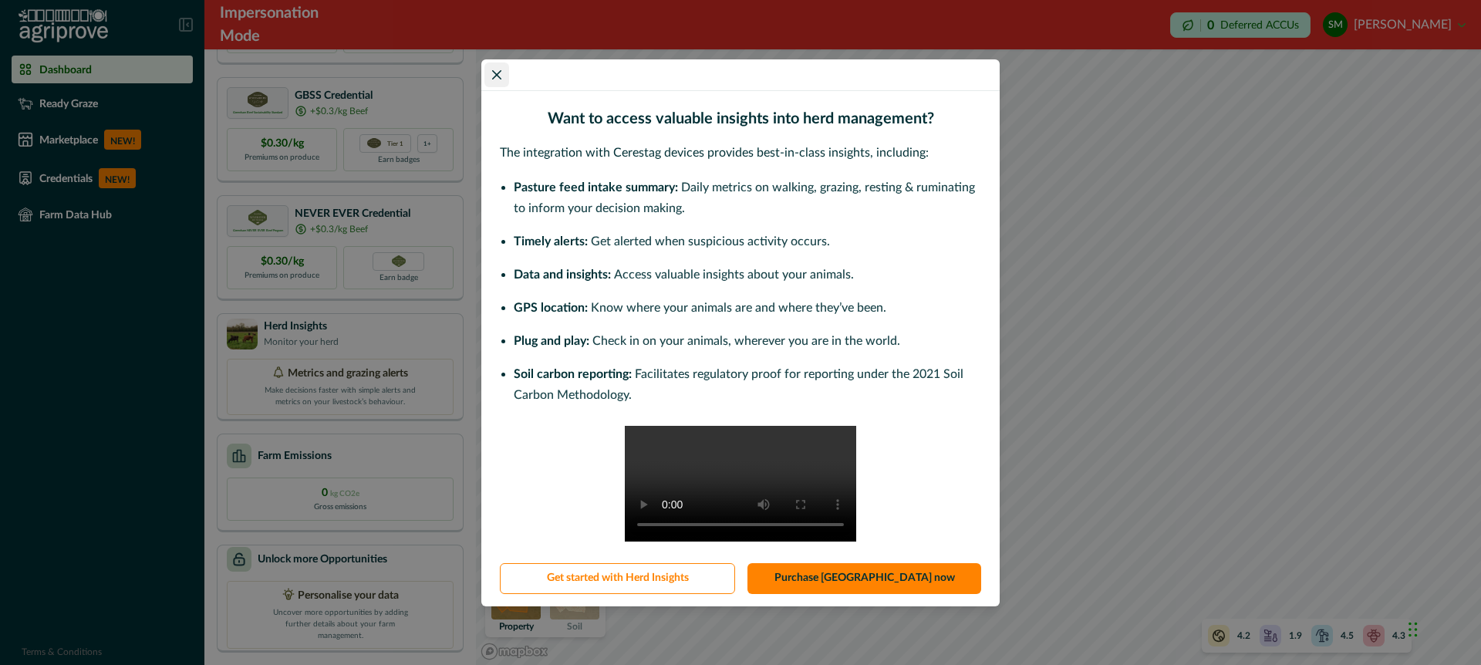
click at [494, 70] on icon "Close" at bounding box center [496, 74] width 9 height 9
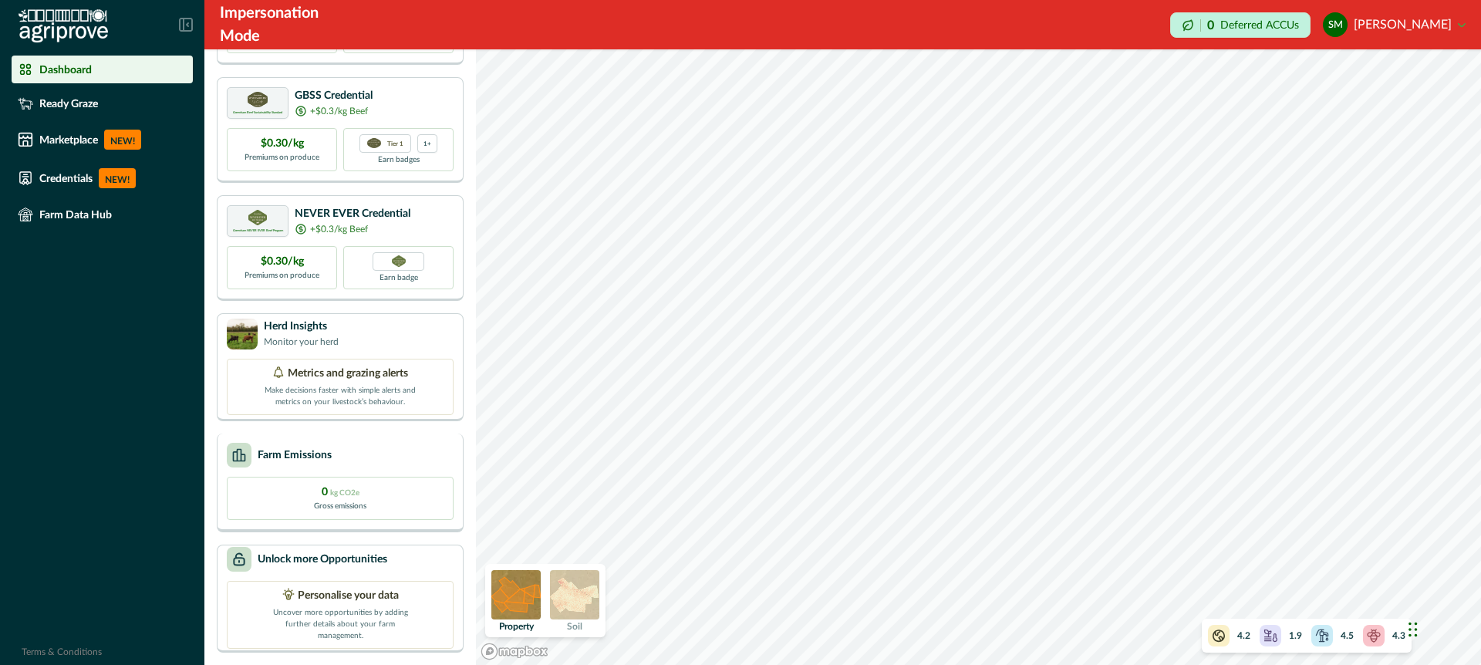
click at [410, 451] on div "Farm Emissions" at bounding box center [340, 455] width 227 height 25
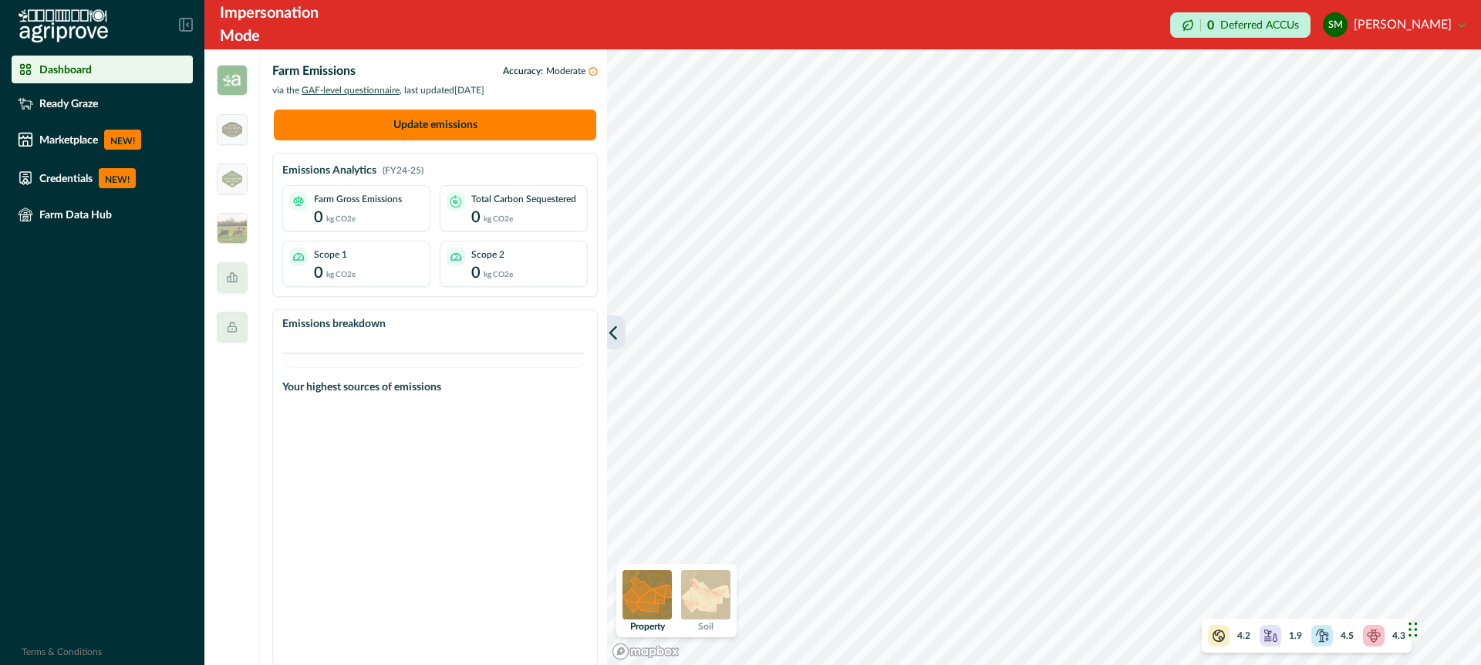
click at [617, 327] on icon "button" at bounding box center [613, 332] width 15 height 15
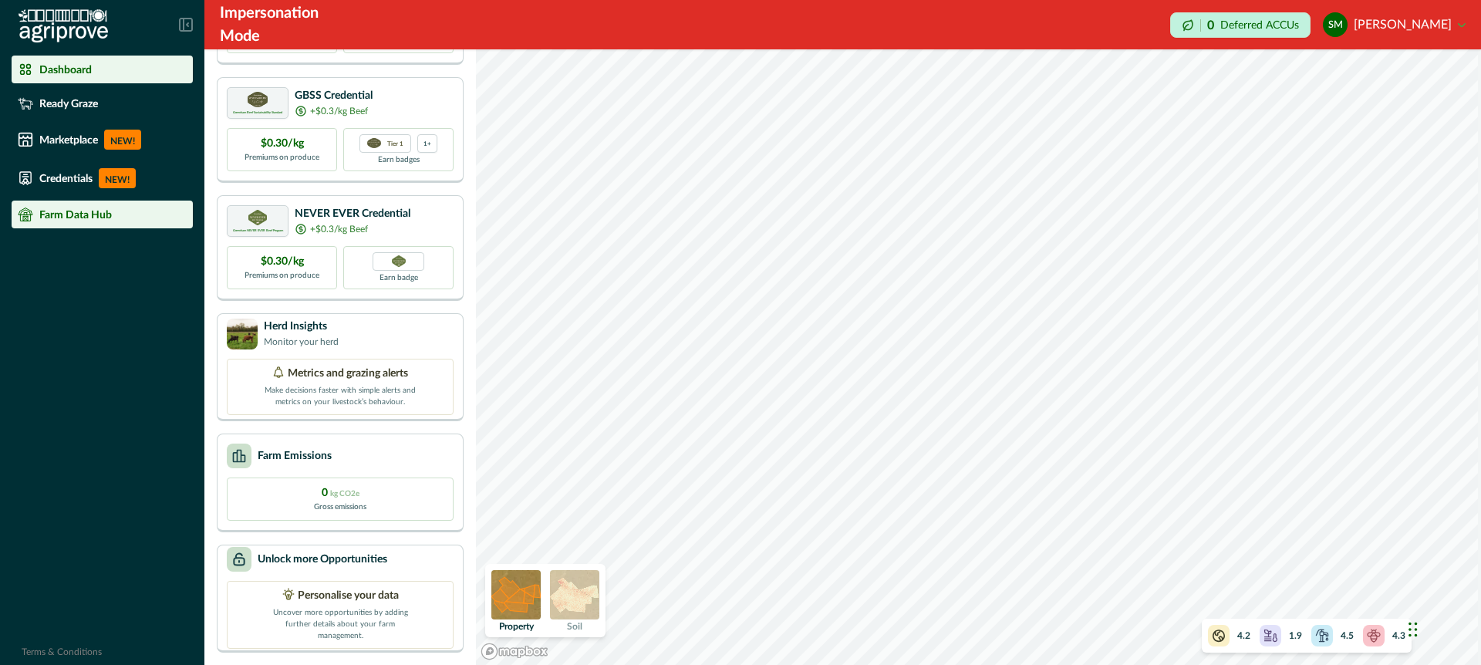
click at [86, 212] on p "Farm Data Hub" at bounding box center [75, 214] width 73 height 12
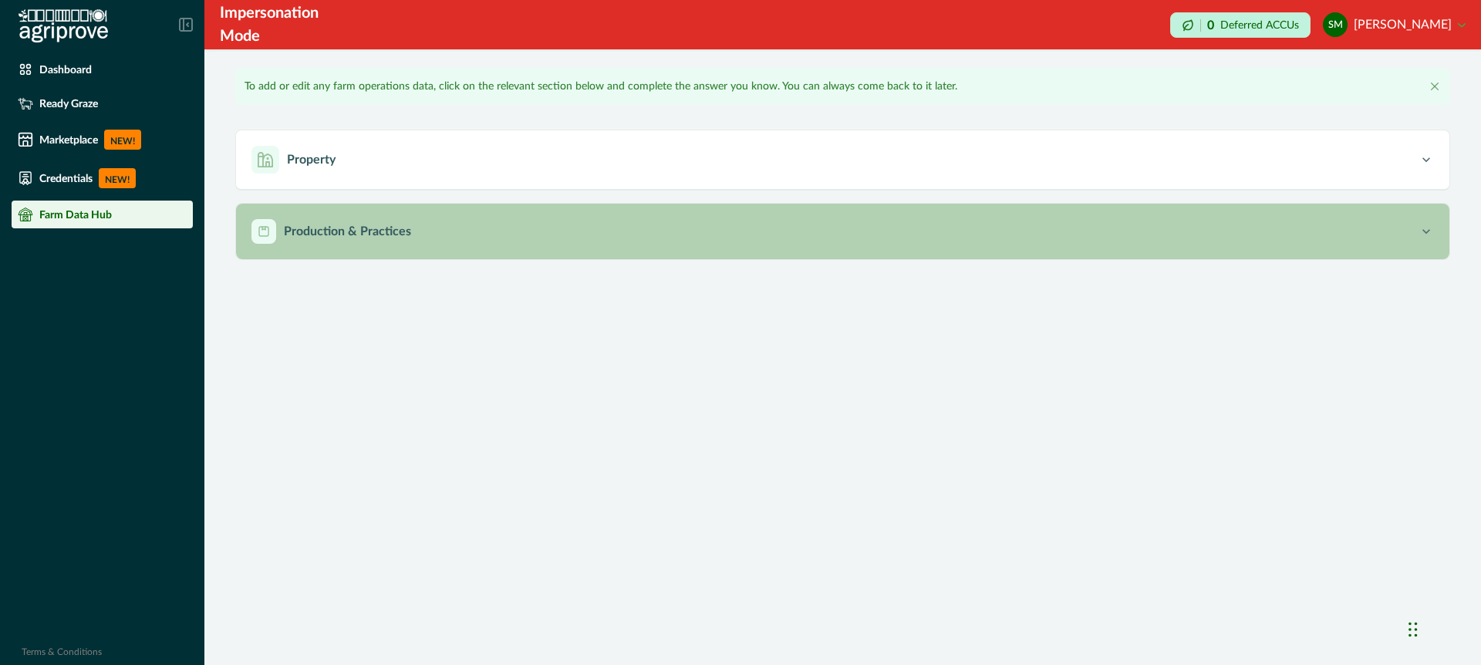
click at [396, 235] on p "Production & Practices" at bounding box center [347, 231] width 127 height 19
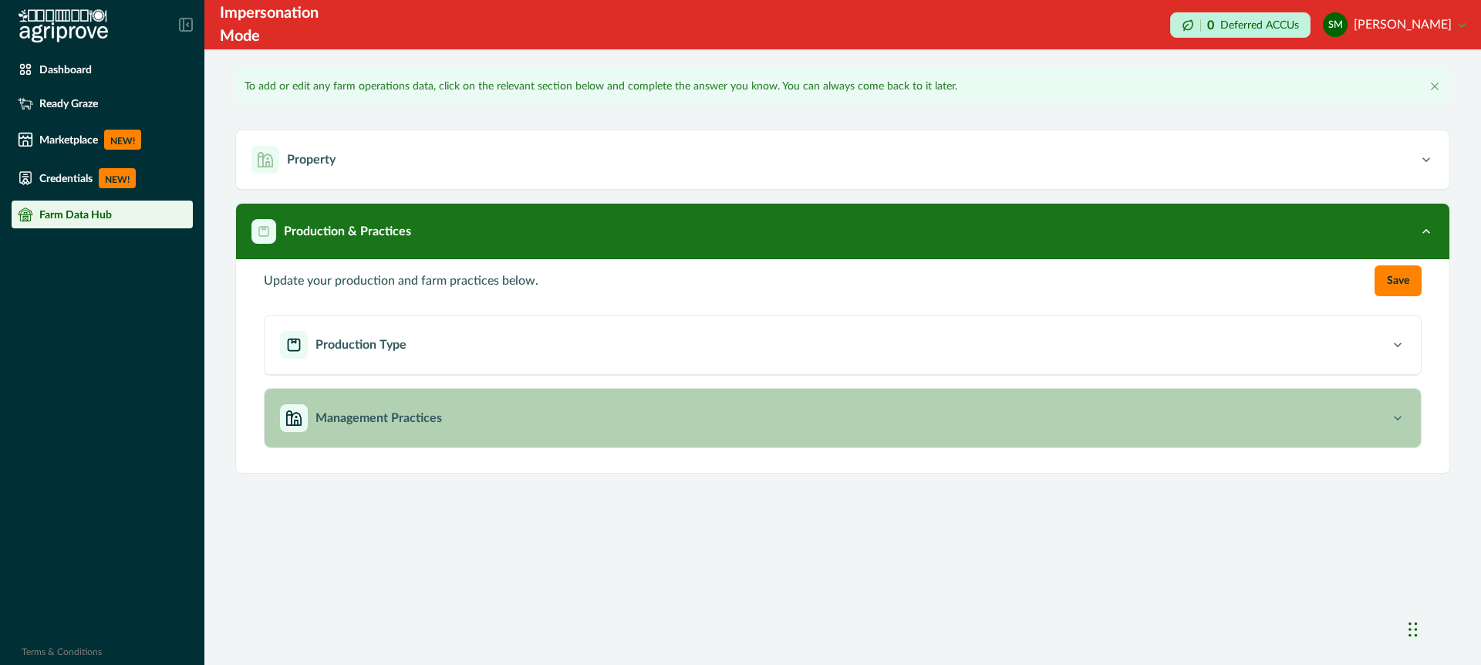
click at [401, 424] on p "Management Practices" at bounding box center [379, 418] width 127 height 19
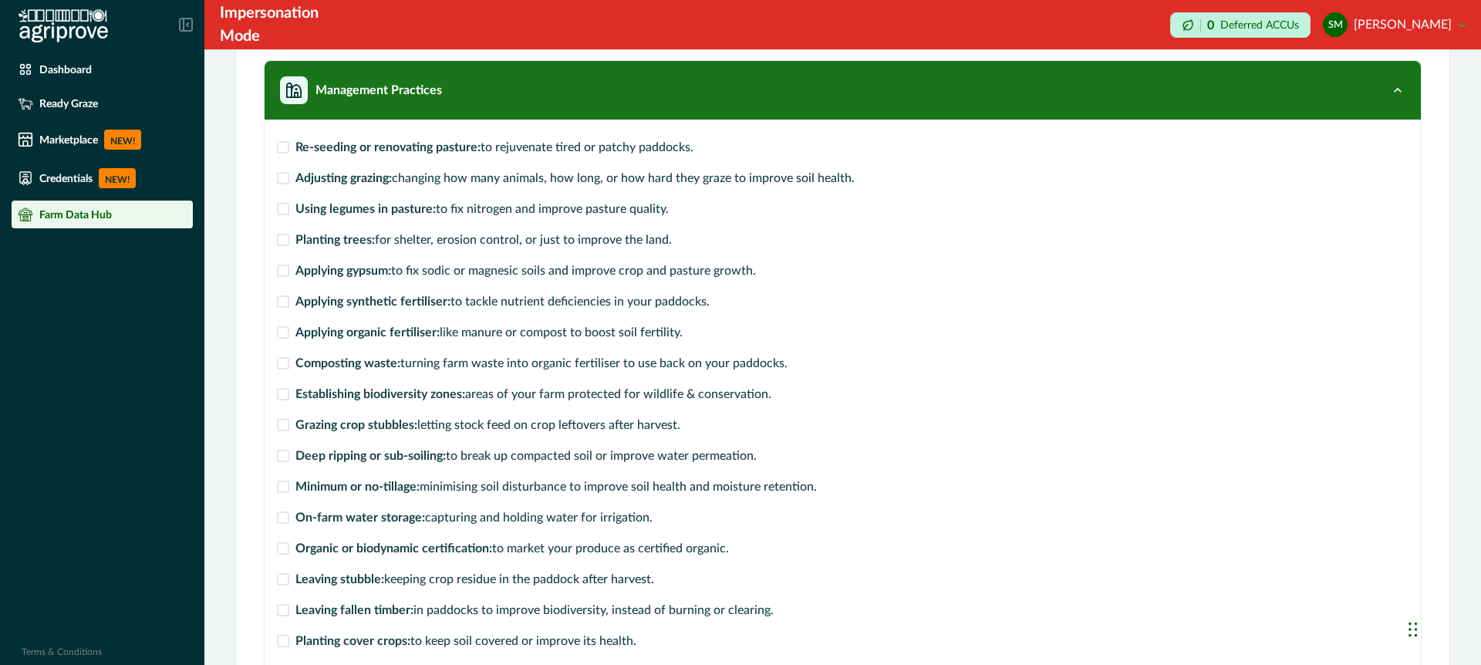
scroll to position [329, 0]
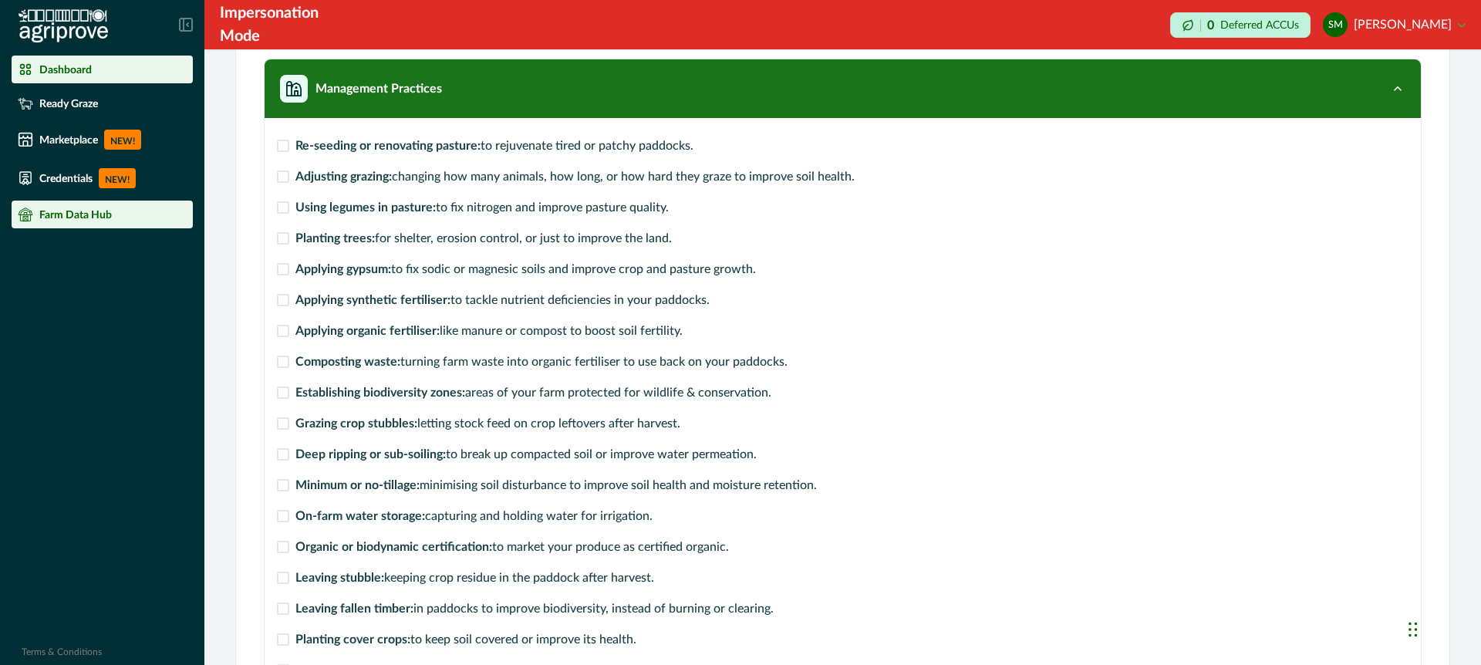
click at [83, 69] on p "Dashboard" at bounding box center [65, 69] width 52 height 12
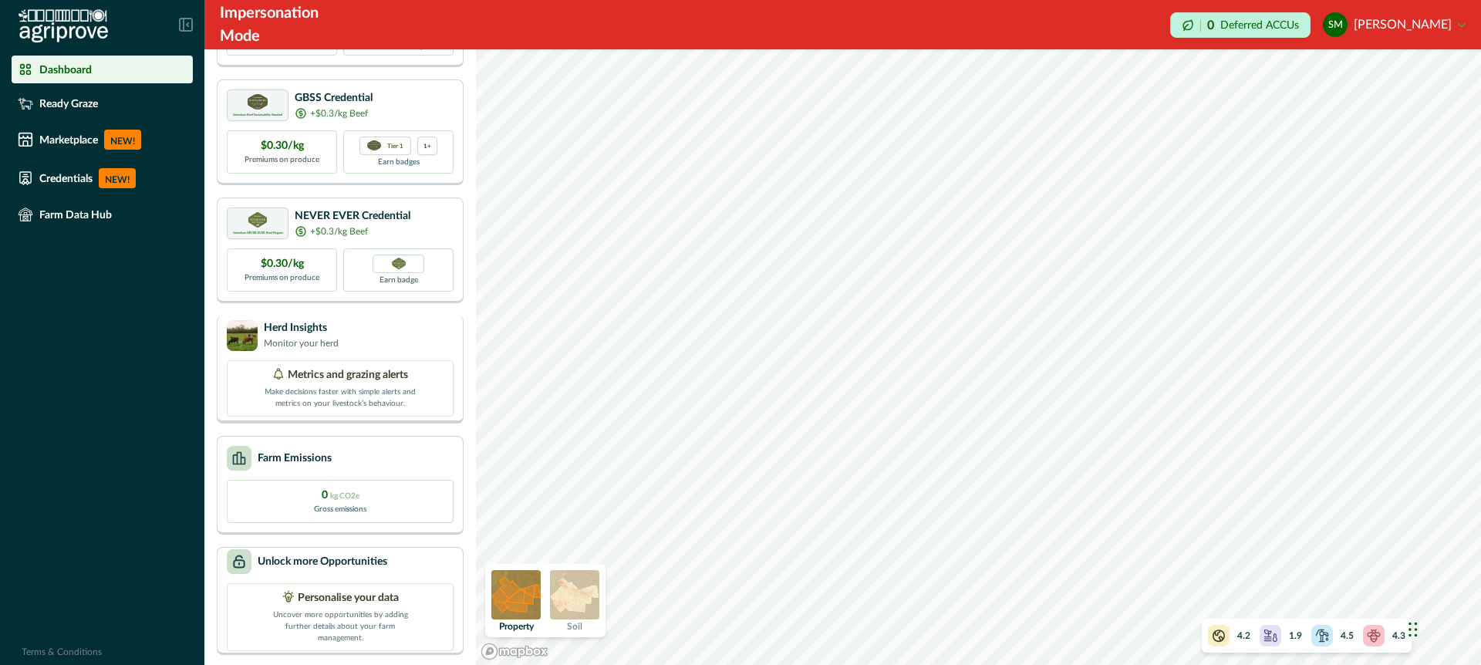
scroll to position [142, 0]
click at [403, 456] on div "Farm Emissions" at bounding box center [340, 455] width 227 height 25
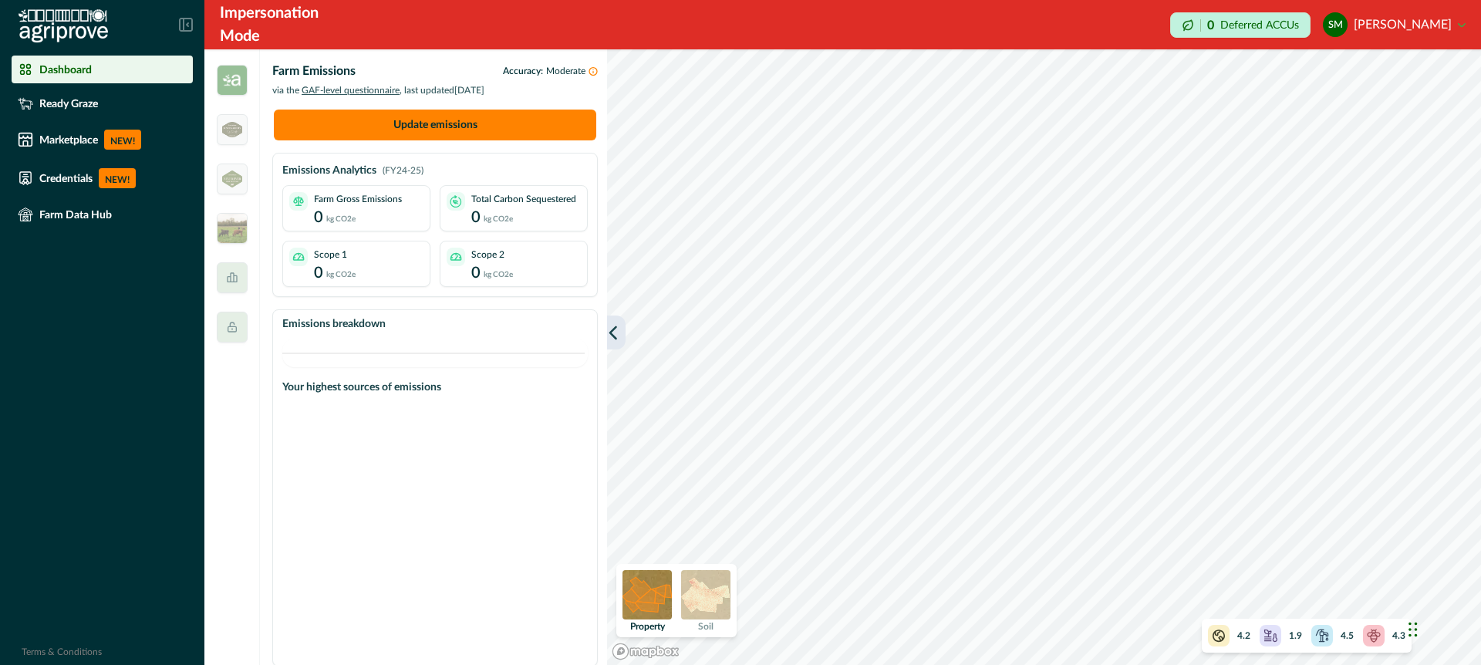
click at [606, 327] on icon "button" at bounding box center [613, 332] width 15 height 15
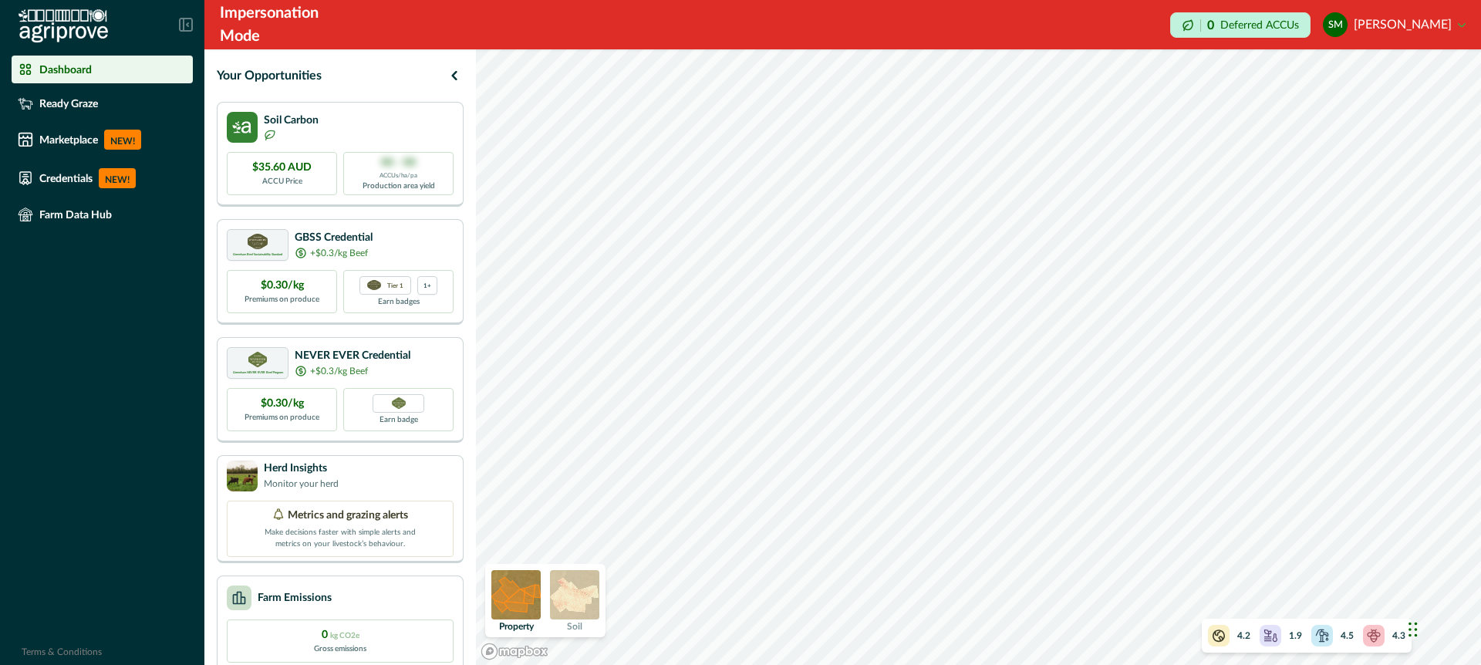
click at [1304, 640] on div "4.2 1.9 4.5 4.3" at bounding box center [1307, 636] width 210 height 34
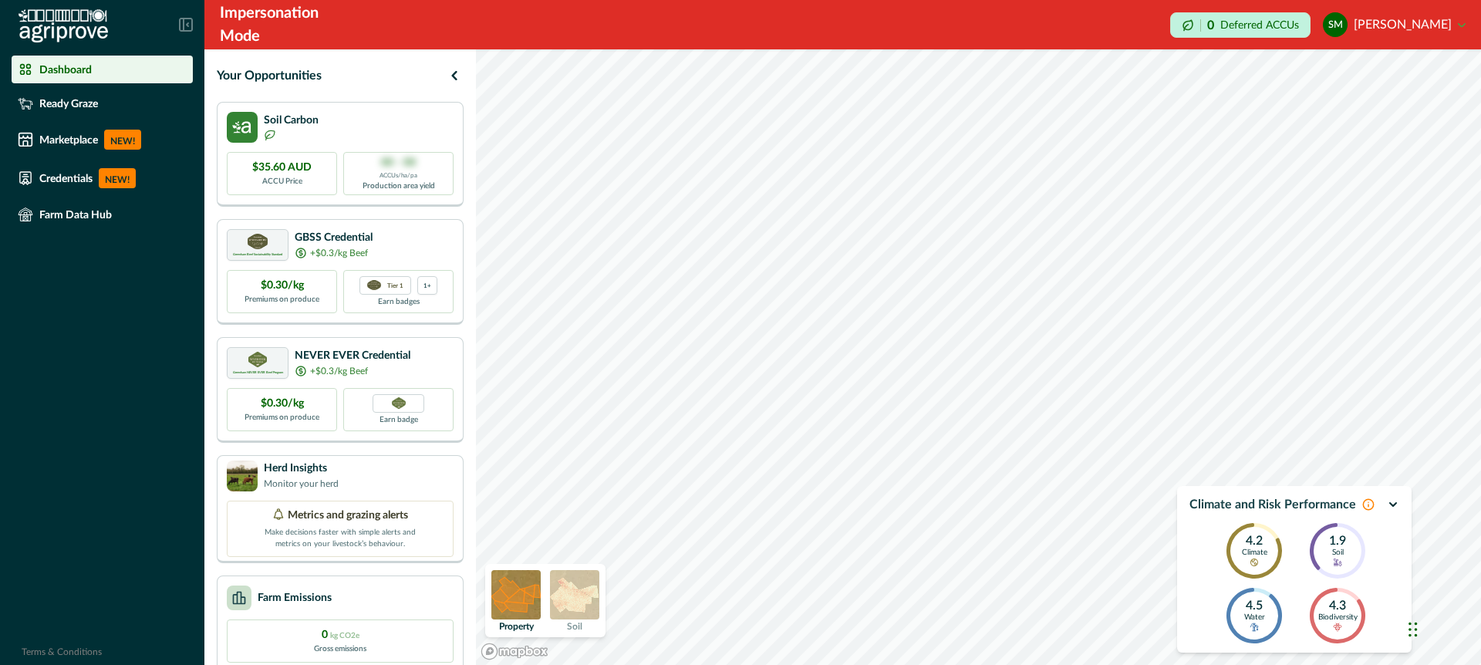
click at [1366, 503] on icon at bounding box center [1368, 504] width 12 height 12
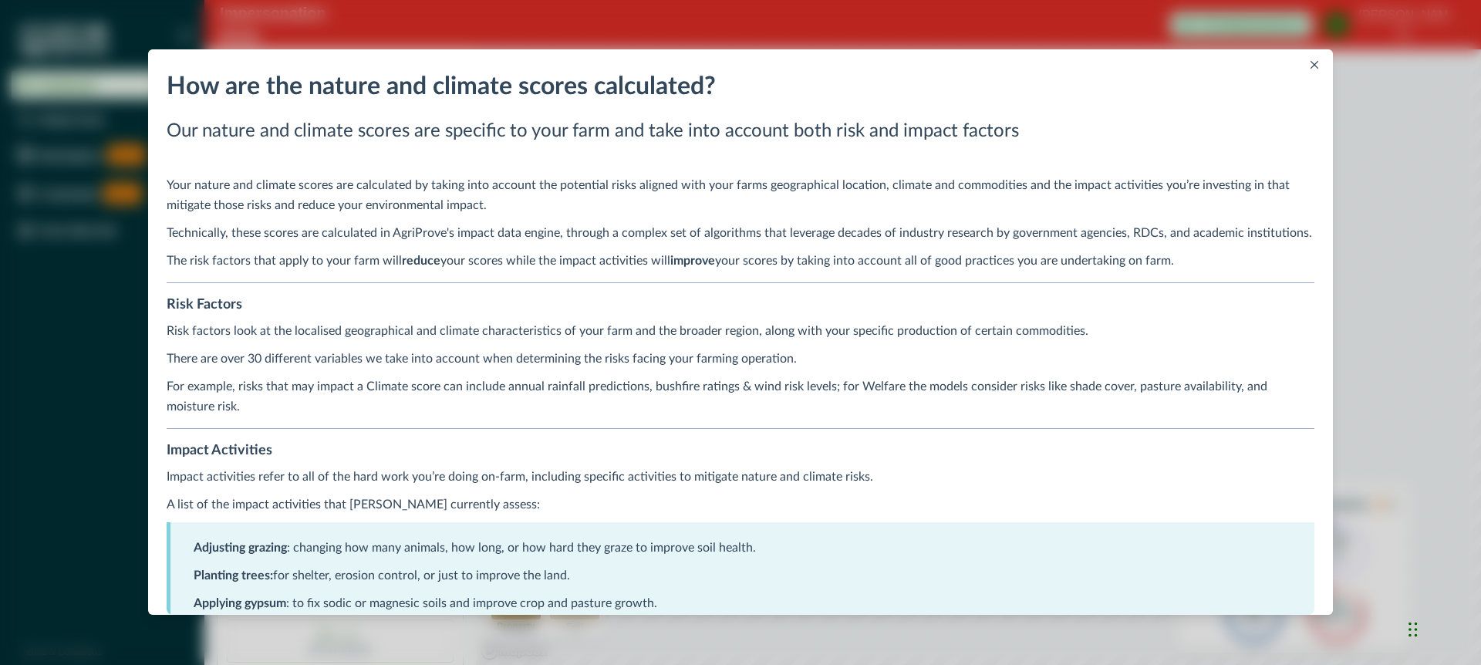
click at [1313, 65] on icon "Close" at bounding box center [1315, 65] width 8 height 8
